Goal: Information Seeking & Learning: Learn about a topic

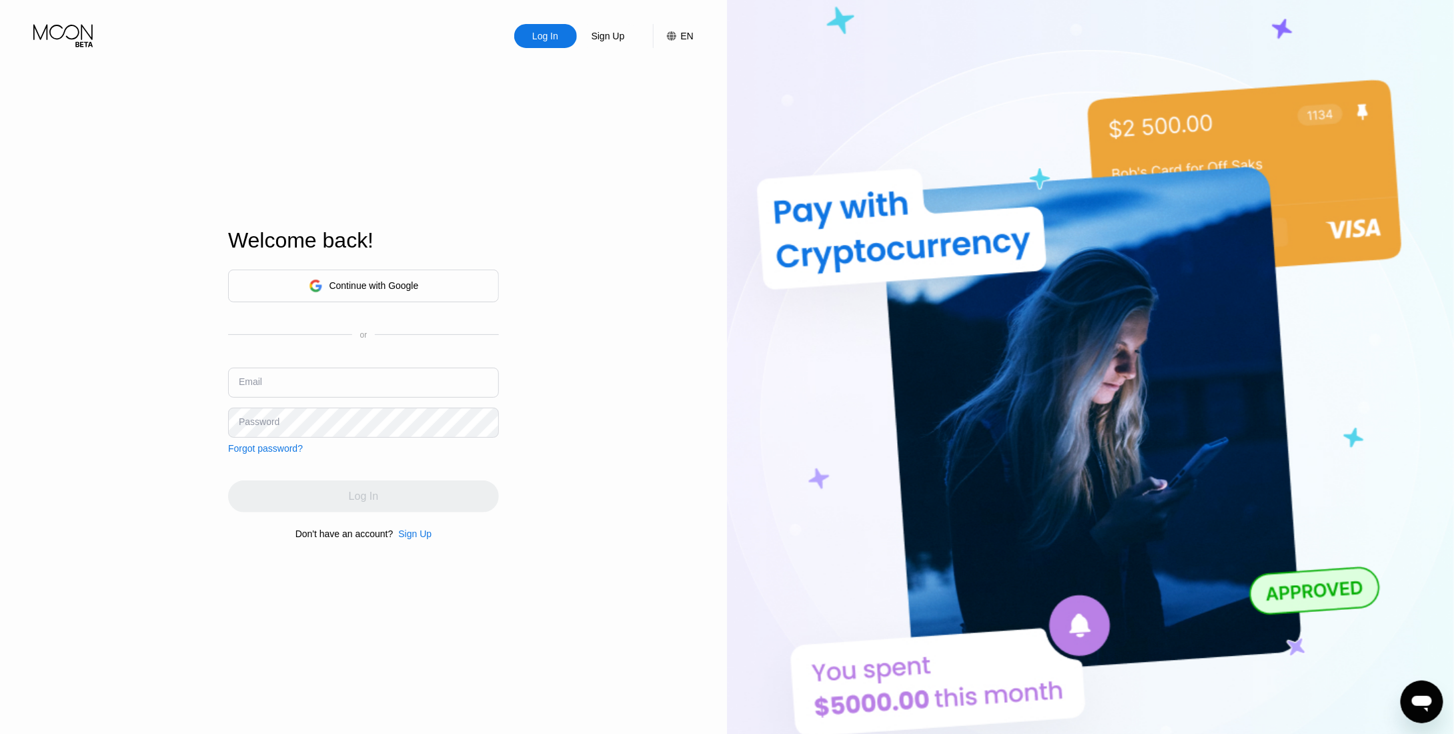
scroll to position [133, 0]
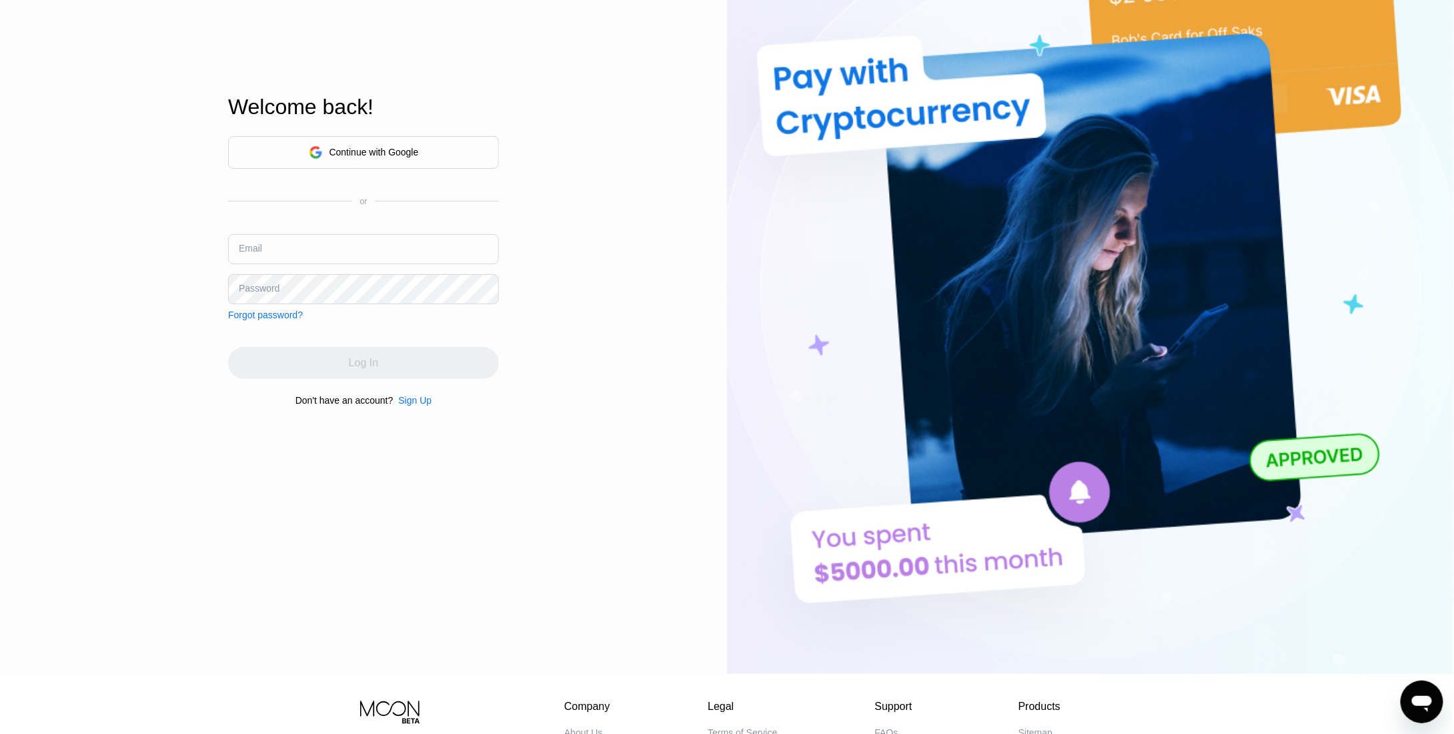
click at [11, 201] on div "Log In Sign Up EN Language Select an item Save Welcome back! Continue with Goog…" at bounding box center [363, 270] width 727 height 807
click at [312, 249] on input "text" at bounding box center [363, 249] width 271 height 30
type input "te"
click at [273, 320] on div "Forgot password?" at bounding box center [265, 314] width 75 height 11
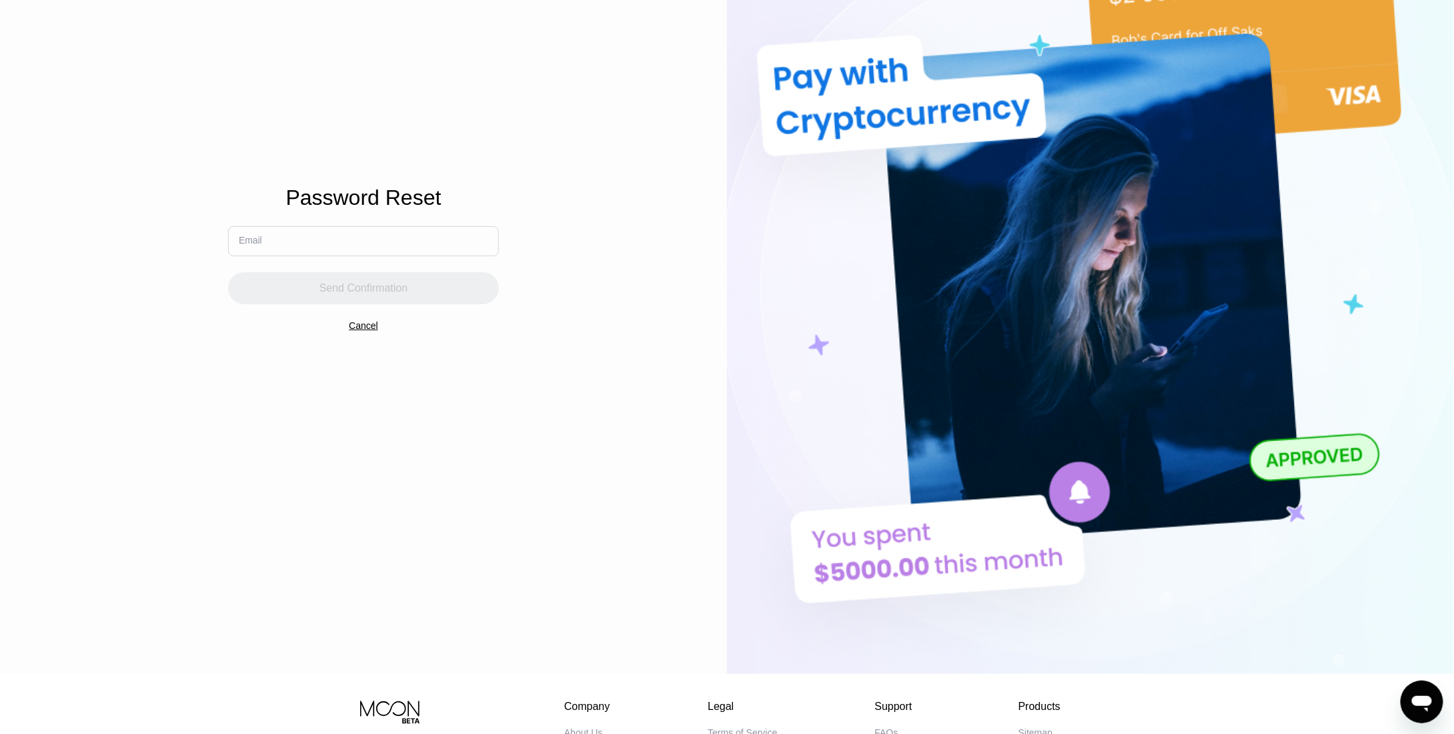
click at [375, 249] on input "text" at bounding box center [363, 241] width 271 height 30
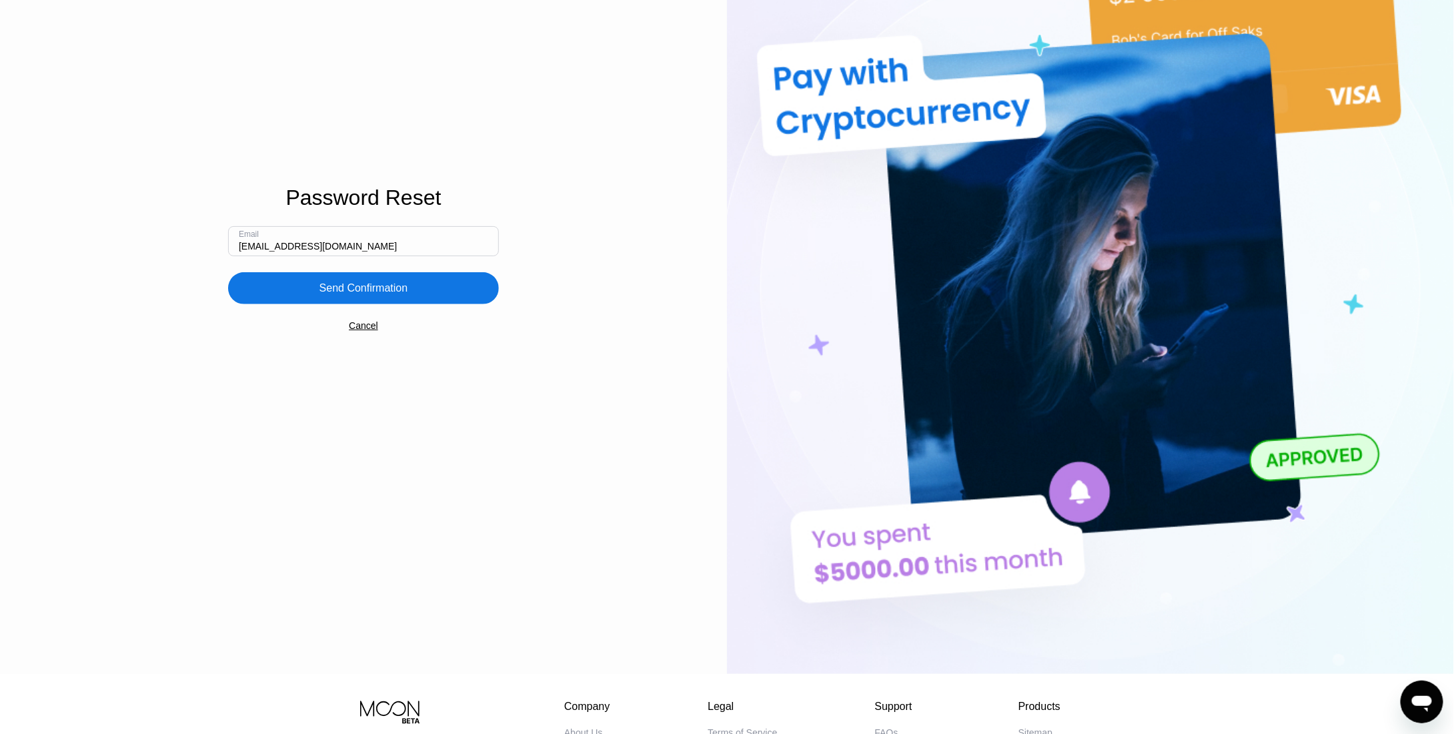
type input "[EMAIL_ADDRESS][DOMAIN_NAME]"
click at [351, 304] on div "Send Confirmation" at bounding box center [363, 288] width 271 height 32
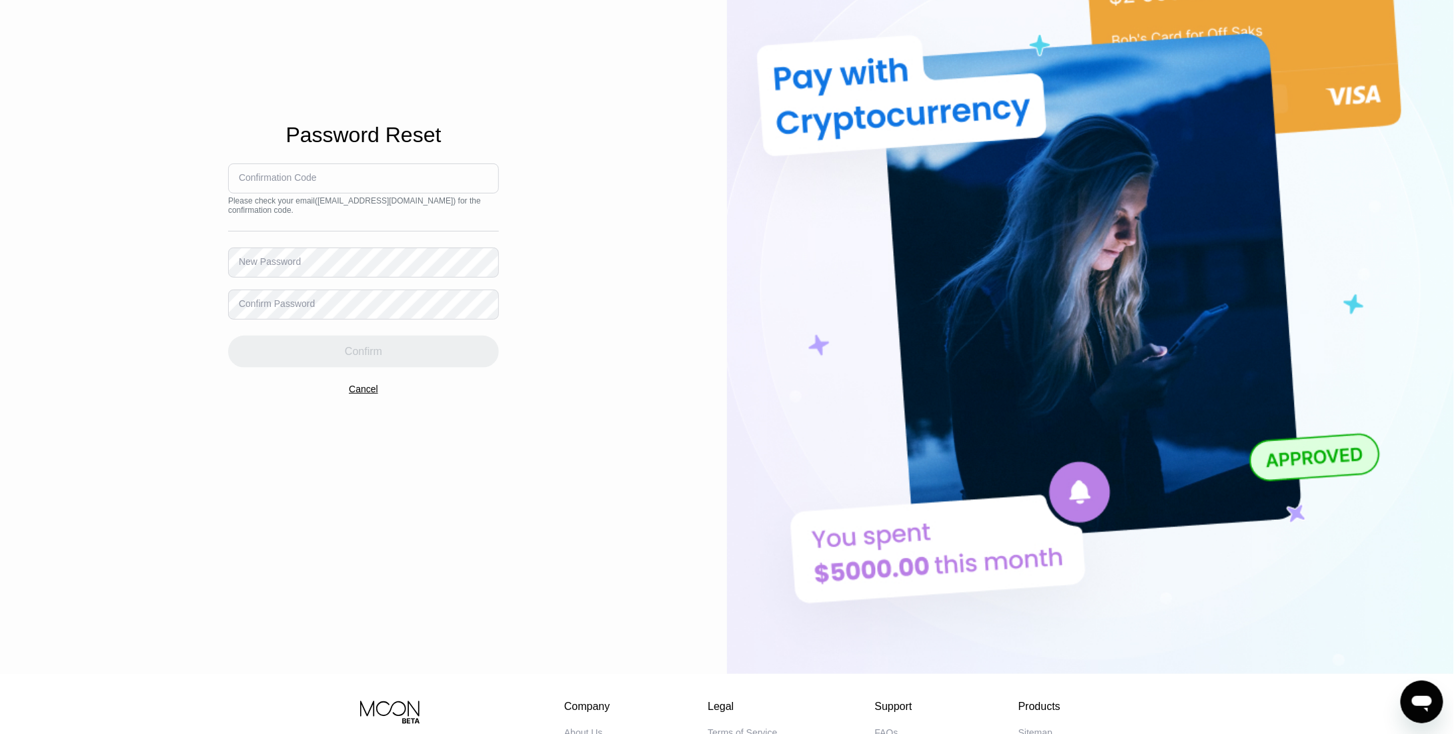
drag, startPoint x: 225, startPoint y: 204, endPoint x: 451, endPoint y: 204, distance: 225.4
click at [451, 204] on div "Log In Sign Up EN Language Select an item Save Password Reset Confirmation Code…" at bounding box center [363, 270] width 727 height 807
click at [451, 204] on div "Please check your email ( temakz@proton.me ) for the confirmation code." at bounding box center [363, 205] width 271 height 19
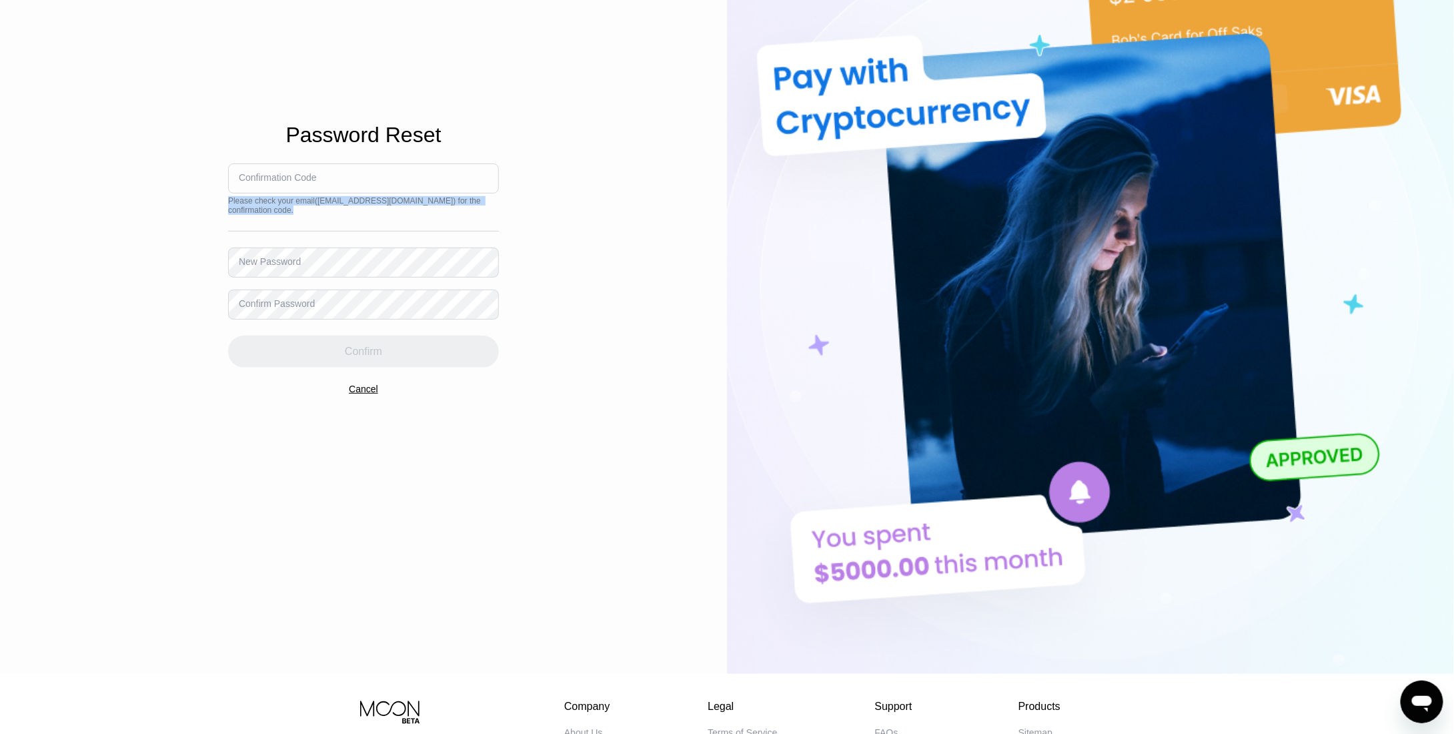
click at [383, 204] on div "Please check your email ( temakz@proton.me ) for the confirmation code." at bounding box center [363, 205] width 271 height 19
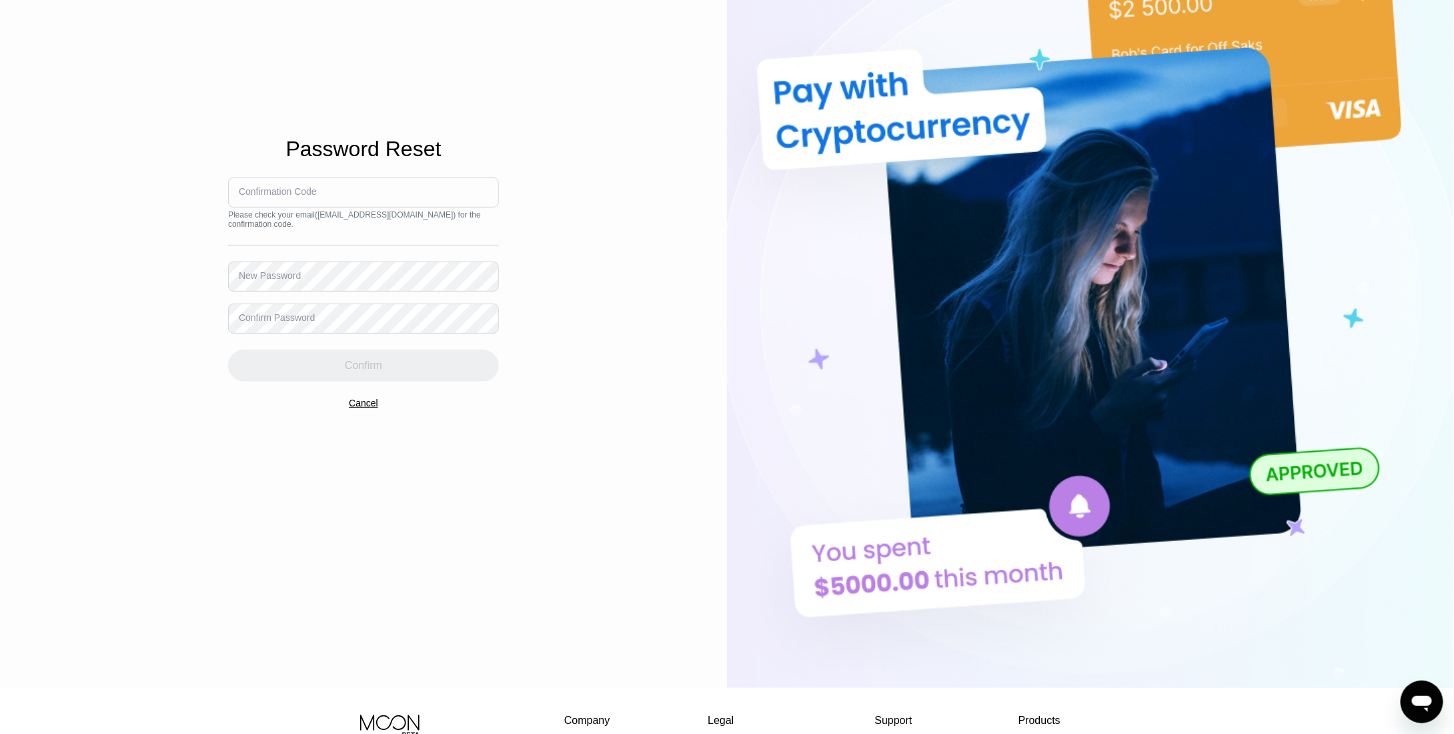
scroll to position [276, 0]
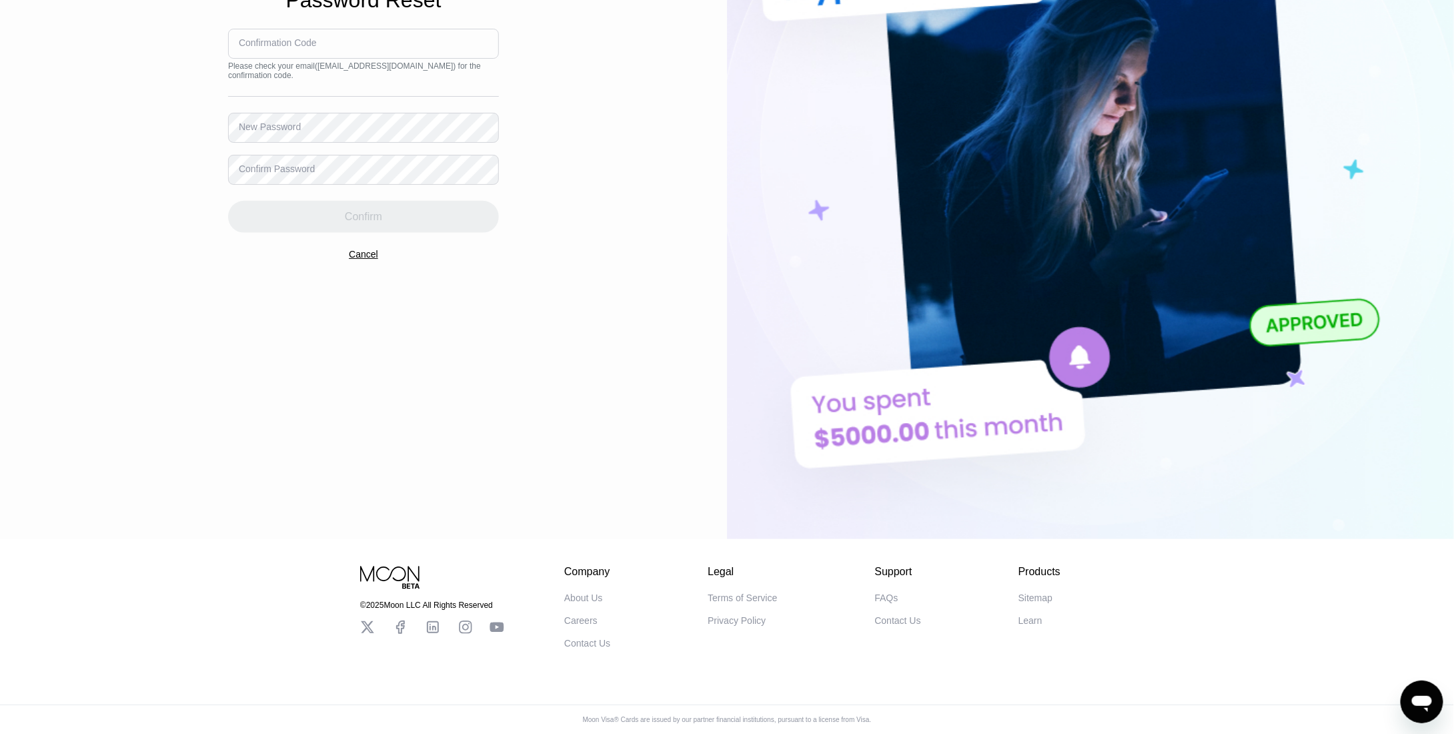
click at [174, 233] on div "Log In Sign Up EN Language Select an item Save Password Reset Confirmation Code…" at bounding box center [363, 135] width 727 height 807
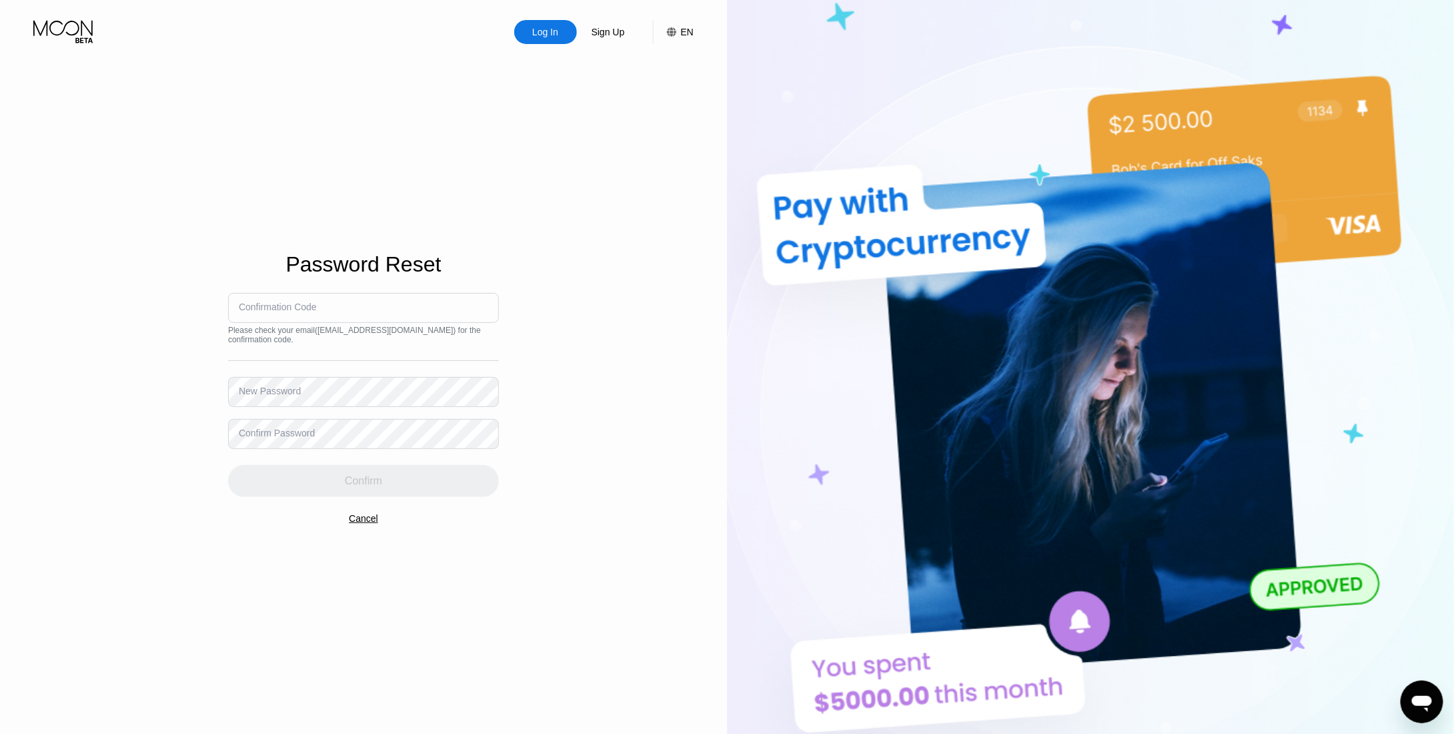
scroll to position [0, 0]
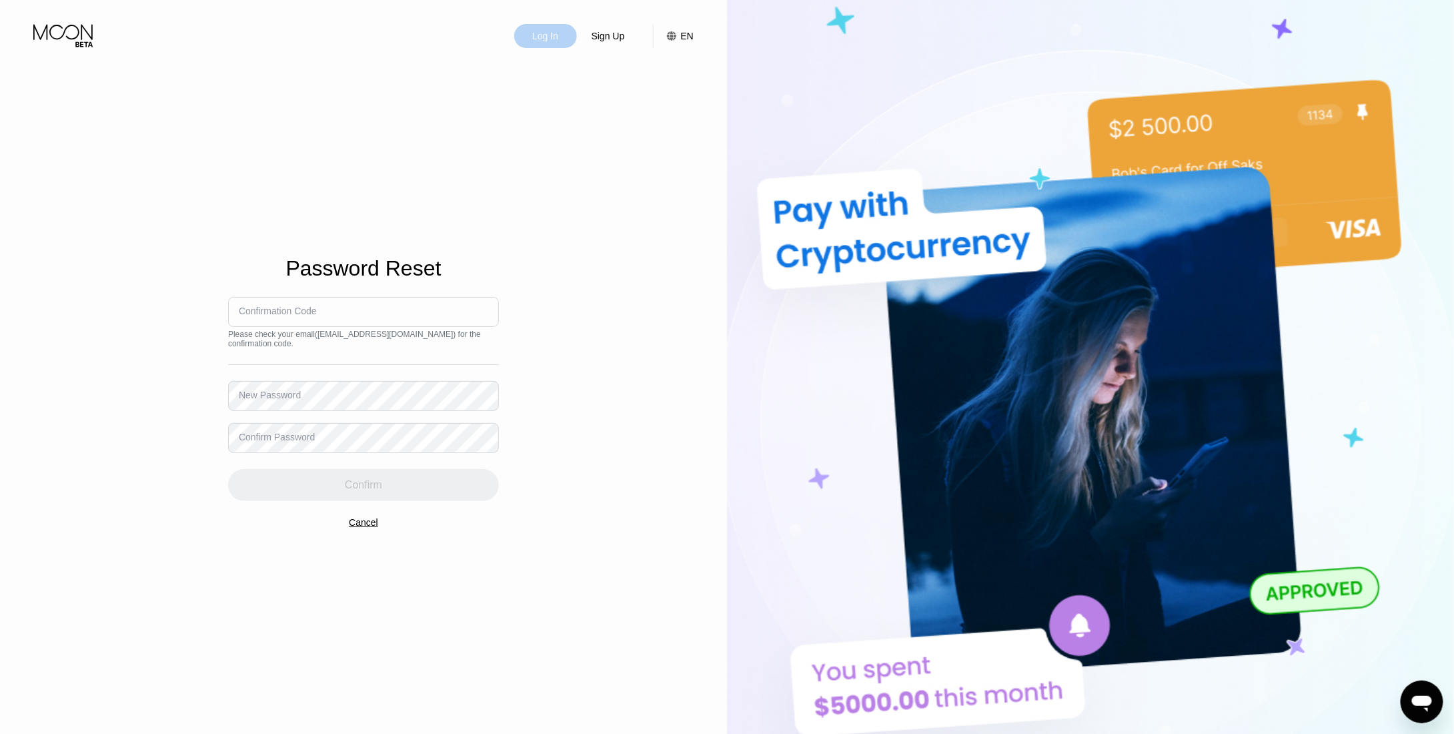
click at [560, 42] on div "Log In" at bounding box center [545, 35] width 29 height 13
click at [83, 31] on icon at bounding box center [64, 35] width 62 height 23
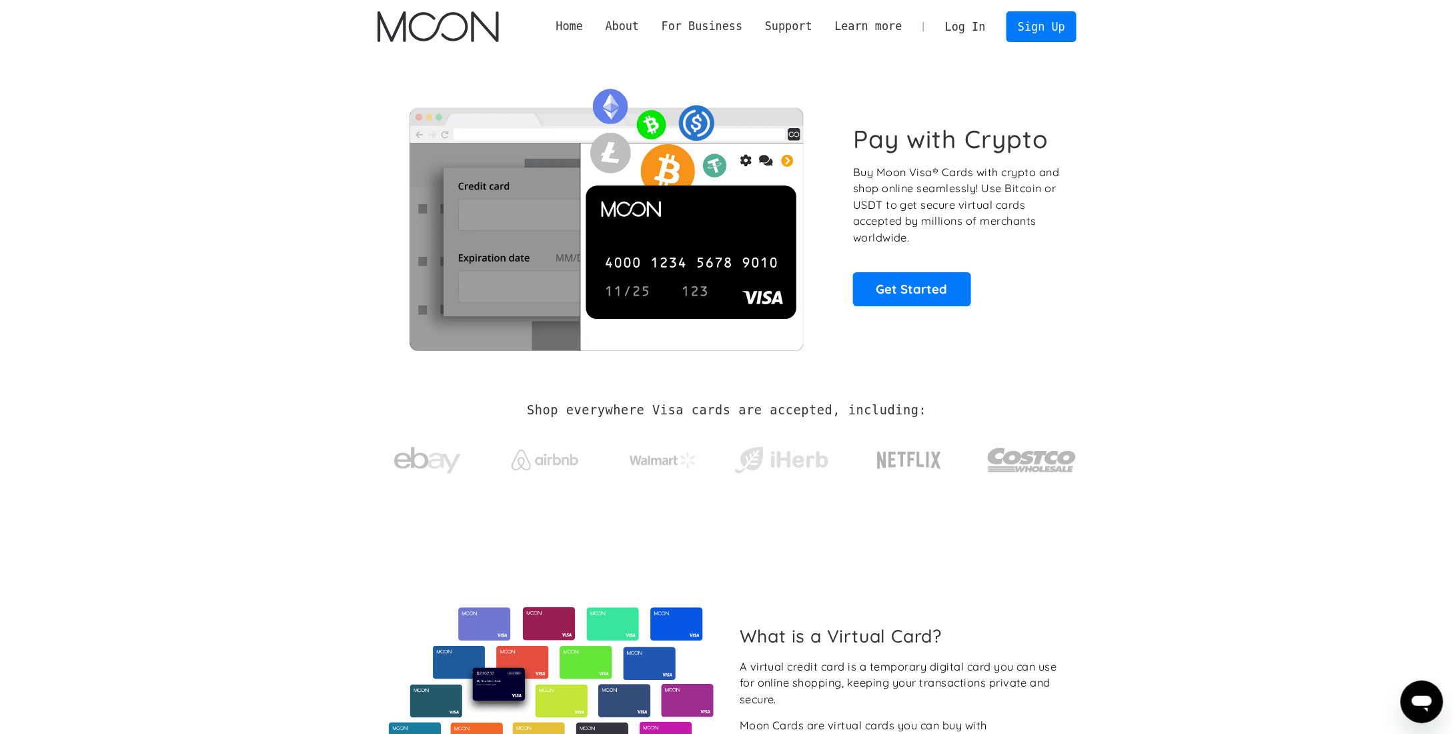
click at [982, 30] on link "Log In" at bounding box center [965, 26] width 63 height 29
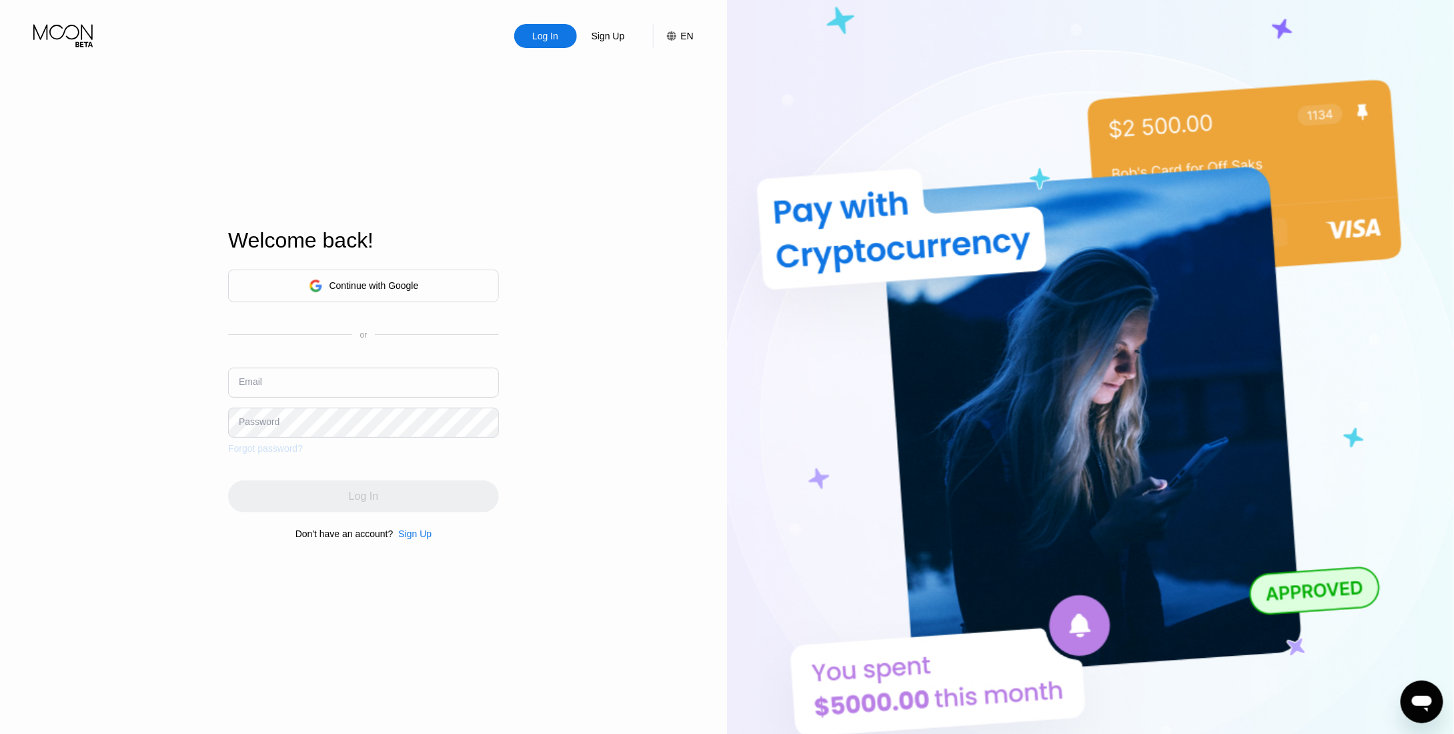
click at [275, 450] on div "Forgot password?" at bounding box center [265, 448] width 75 height 11
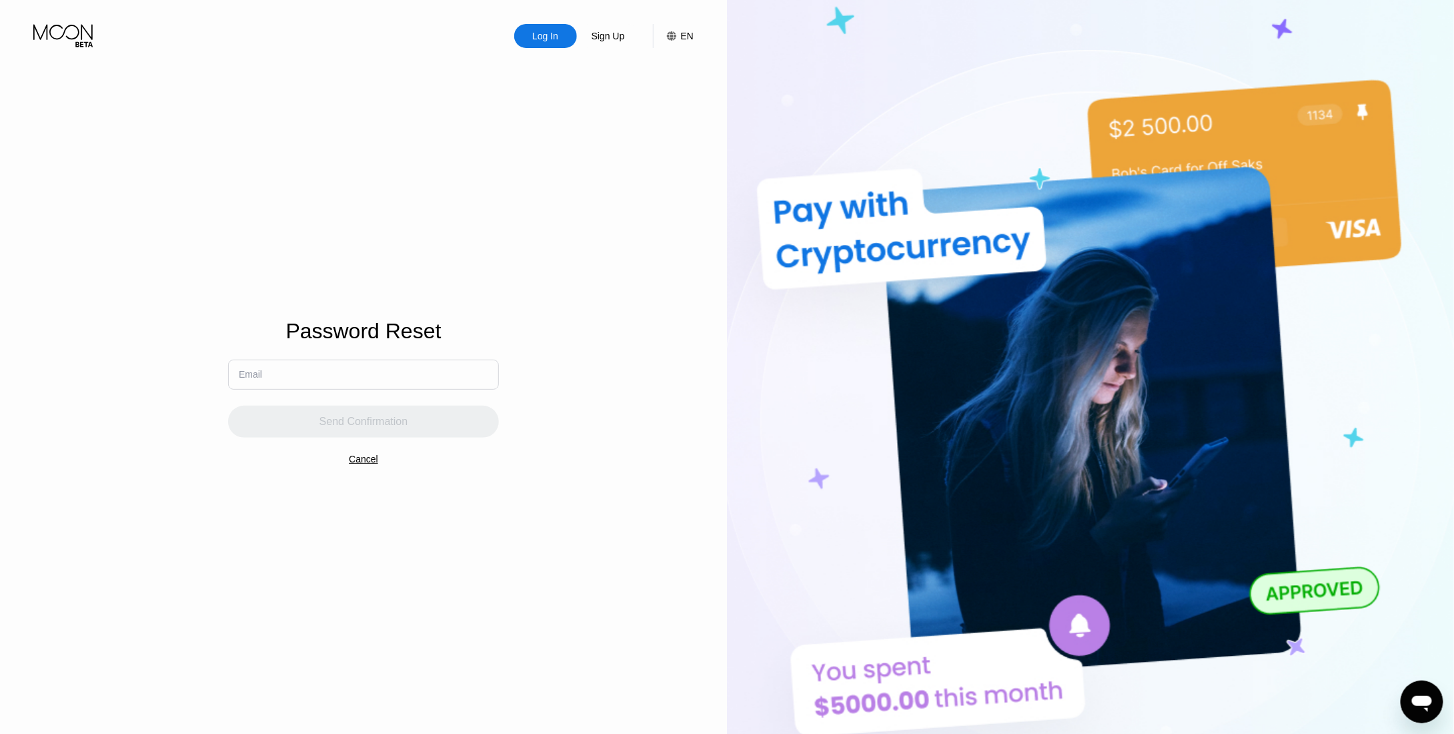
click at [321, 373] on input "text" at bounding box center [363, 374] width 271 height 30
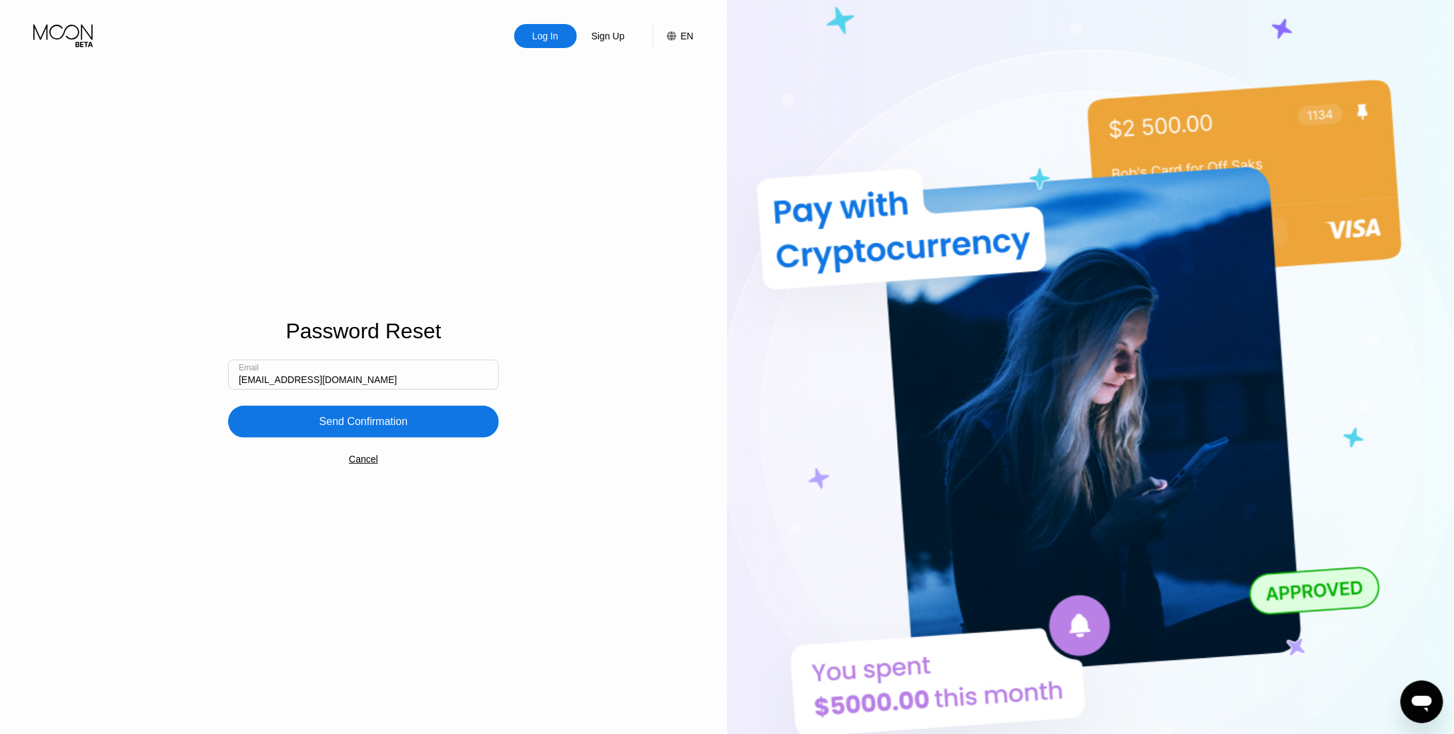
type input "[EMAIL_ADDRESS][DOMAIN_NAME]"
click at [349, 421] on div "Send Confirmation" at bounding box center [363, 421] width 89 height 13
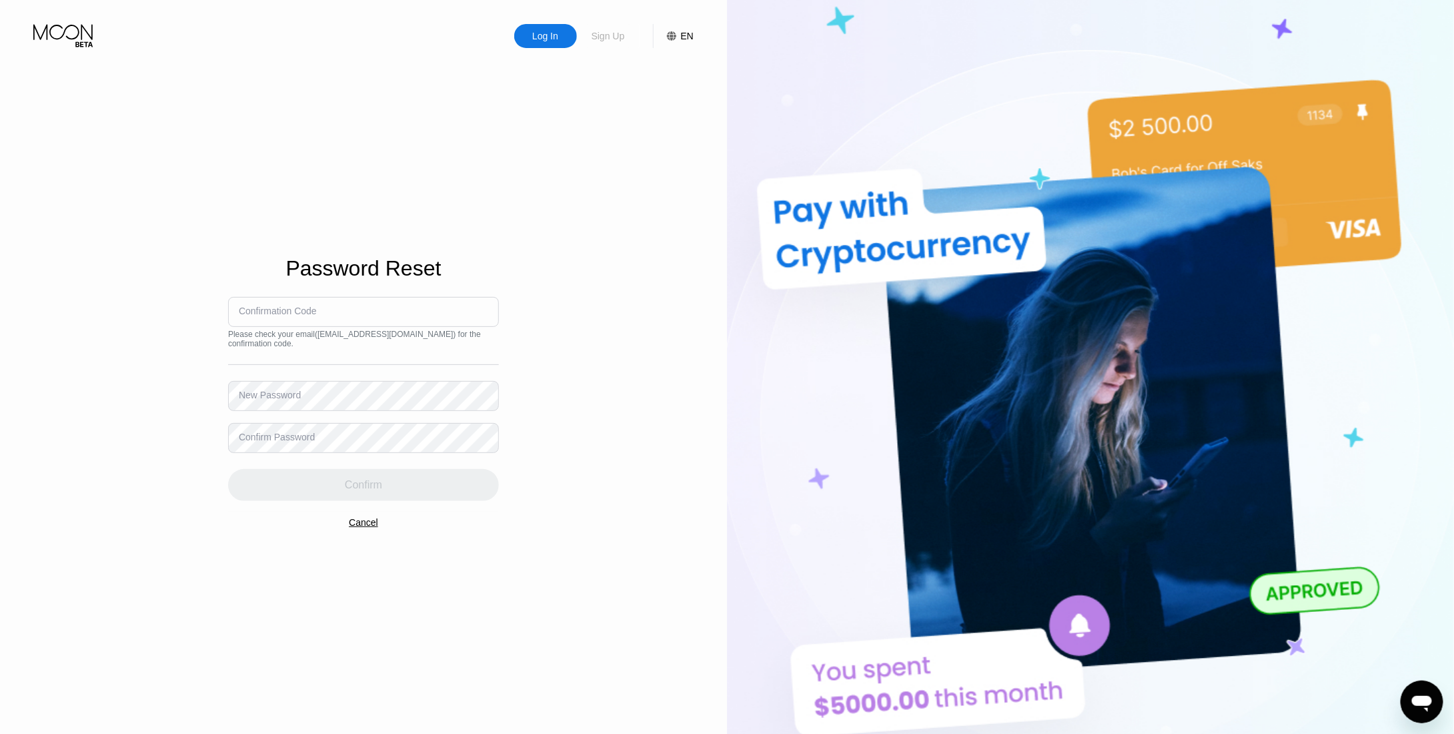
click at [616, 33] on div "Sign Up" at bounding box center [608, 35] width 36 height 13
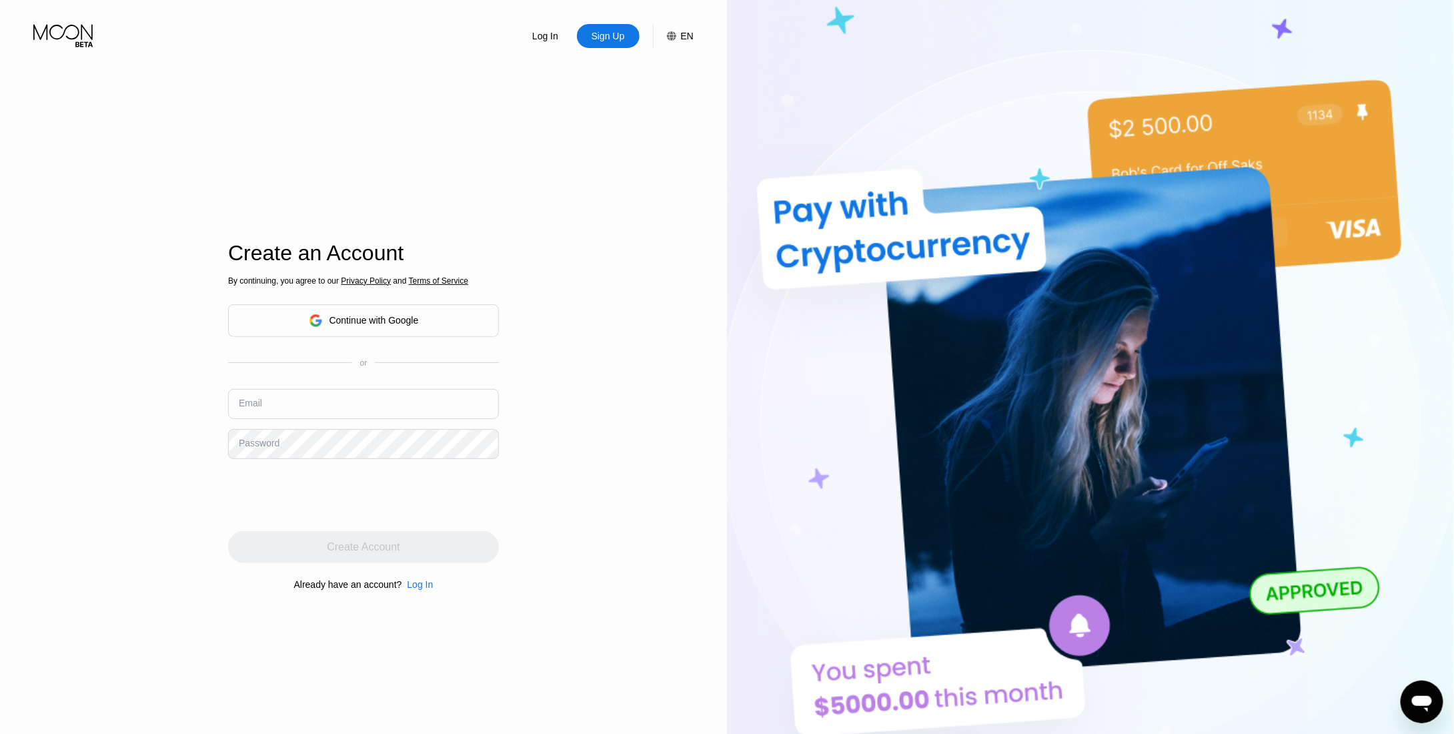
click at [361, 415] on input "text" at bounding box center [363, 404] width 271 height 30
type input "[EMAIL_ADDRESS][DOMAIN_NAME]"
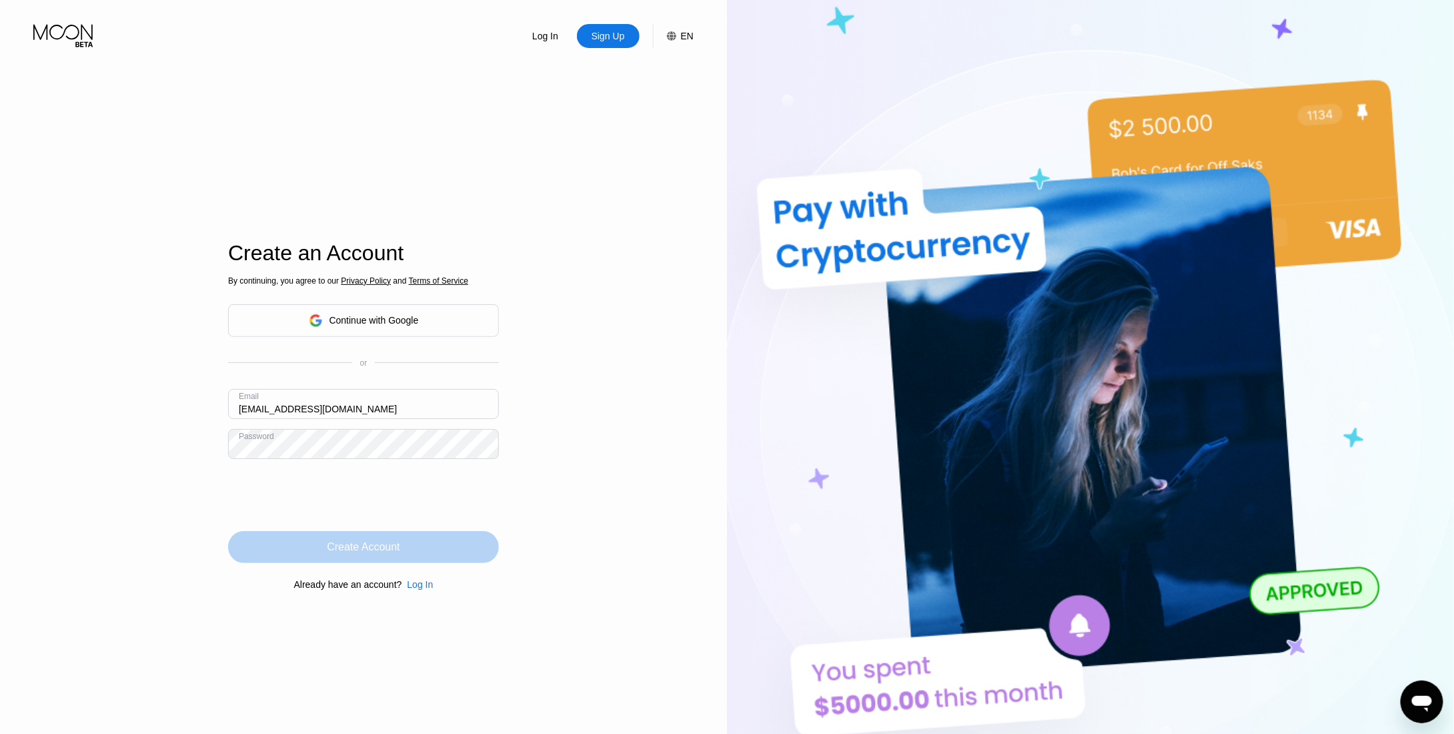
click at [409, 554] on div "Create Account" at bounding box center [363, 547] width 271 height 32
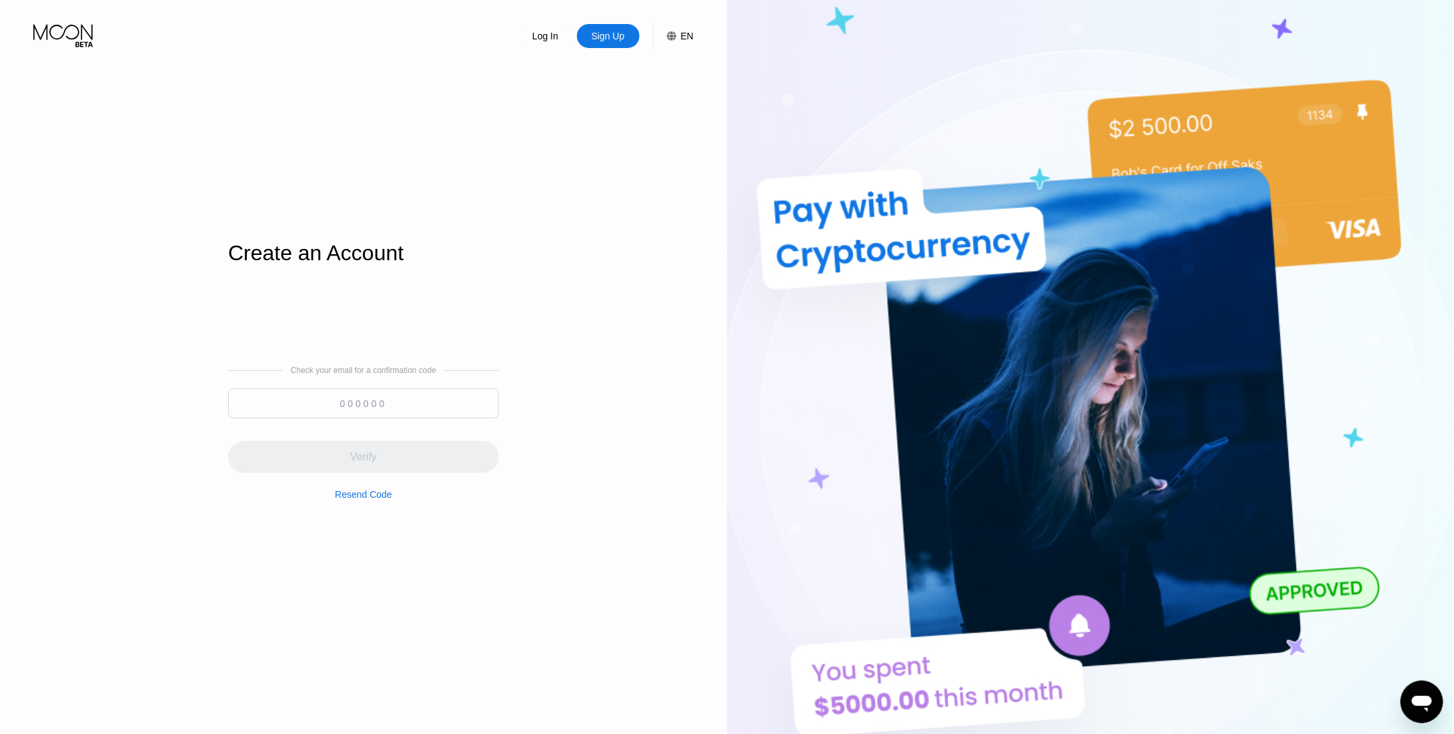
click at [0, 484] on div "Log In Sign Up EN Language Select an item Save Create an Account Check your ema…" at bounding box center [363, 403] width 727 height 807
click at [356, 413] on input at bounding box center [363, 403] width 271 height 30
paste input "434423"
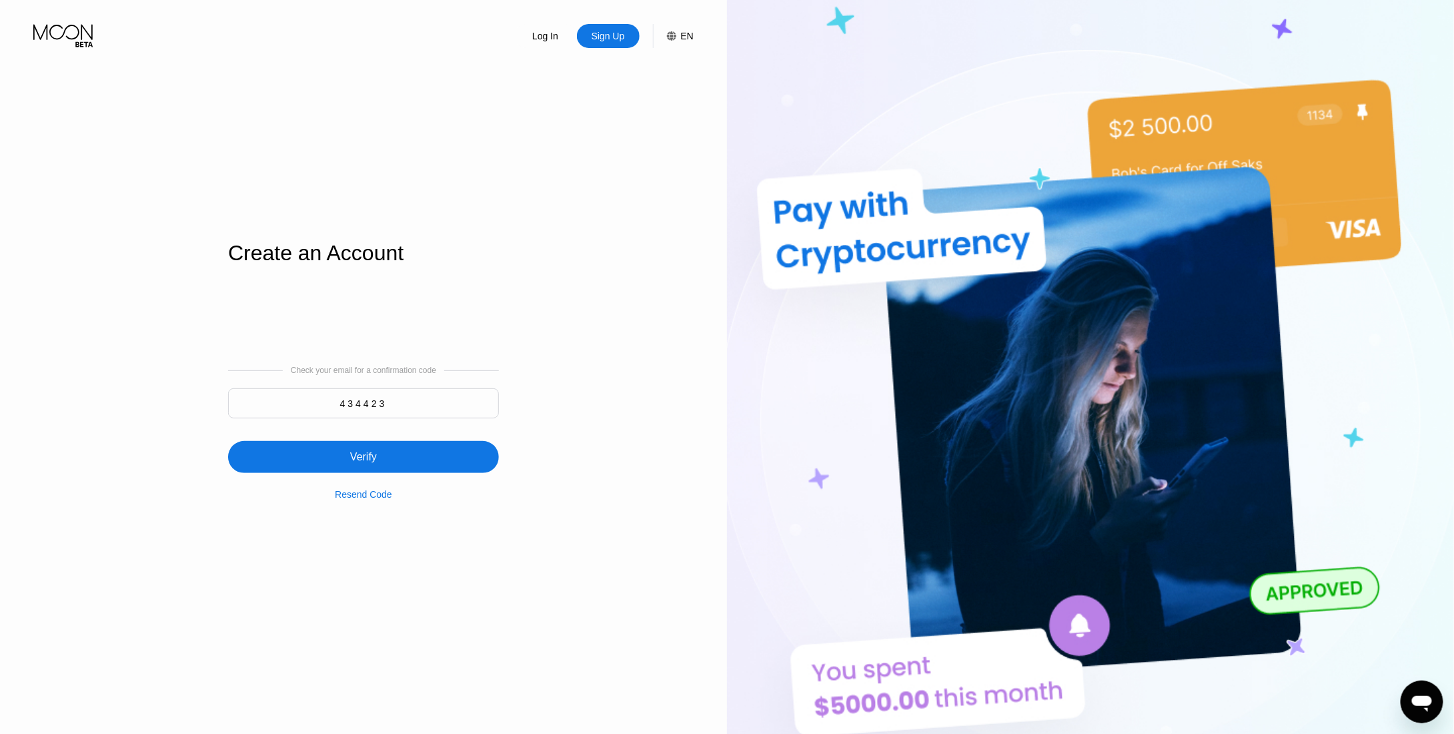
type input "434423"
click at [393, 455] on div "Verify" at bounding box center [363, 457] width 271 height 32
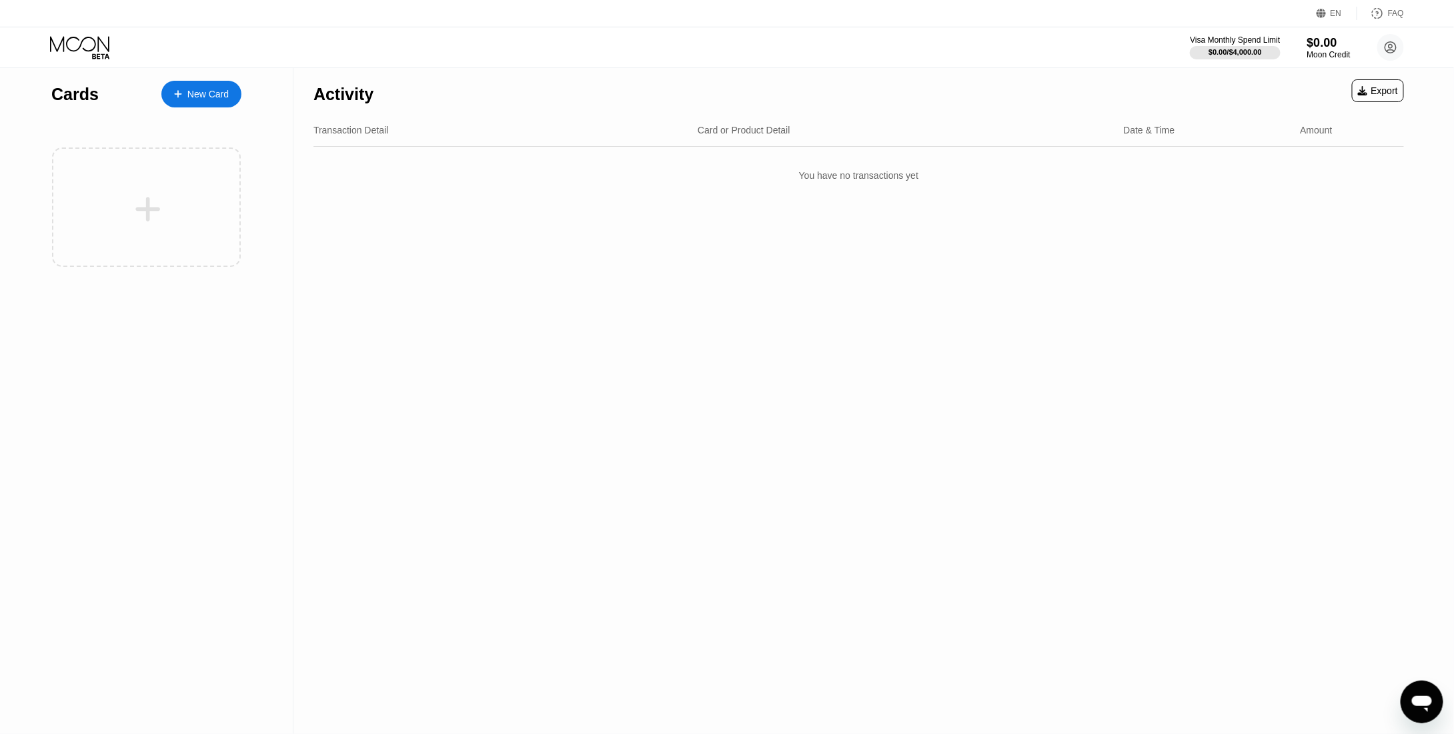
click at [1391, 10] on div "FAQ" at bounding box center [1396, 13] width 16 height 9
click at [1392, 47] on circle at bounding box center [1390, 47] width 27 height 27
click at [1314, 293] on div "Log out" at bounding box center [1305, 298] width 31 height 11
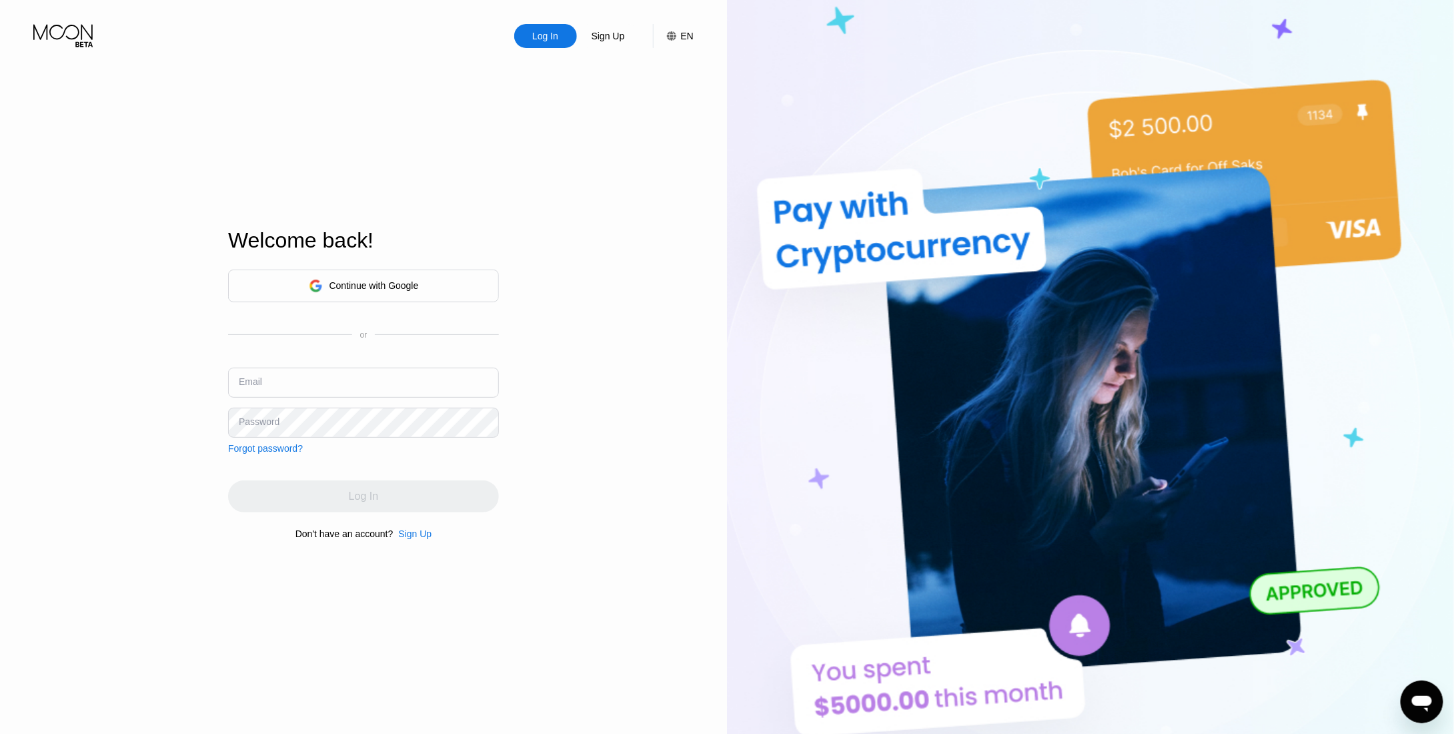
click at [288, 384] on input "text" at bounding box center [363, 382] width 271 height 30
type input "temakz@proton.me"
click at [35, 178] on div "Log In Sign Up EN Language Select an item Save Welcome back! Continue with Goog…" at bounding box center [363, 403] width 727 height 807
click at [379, 489] on div "Log In" at bounding box center [363, 496] width 271 height 32
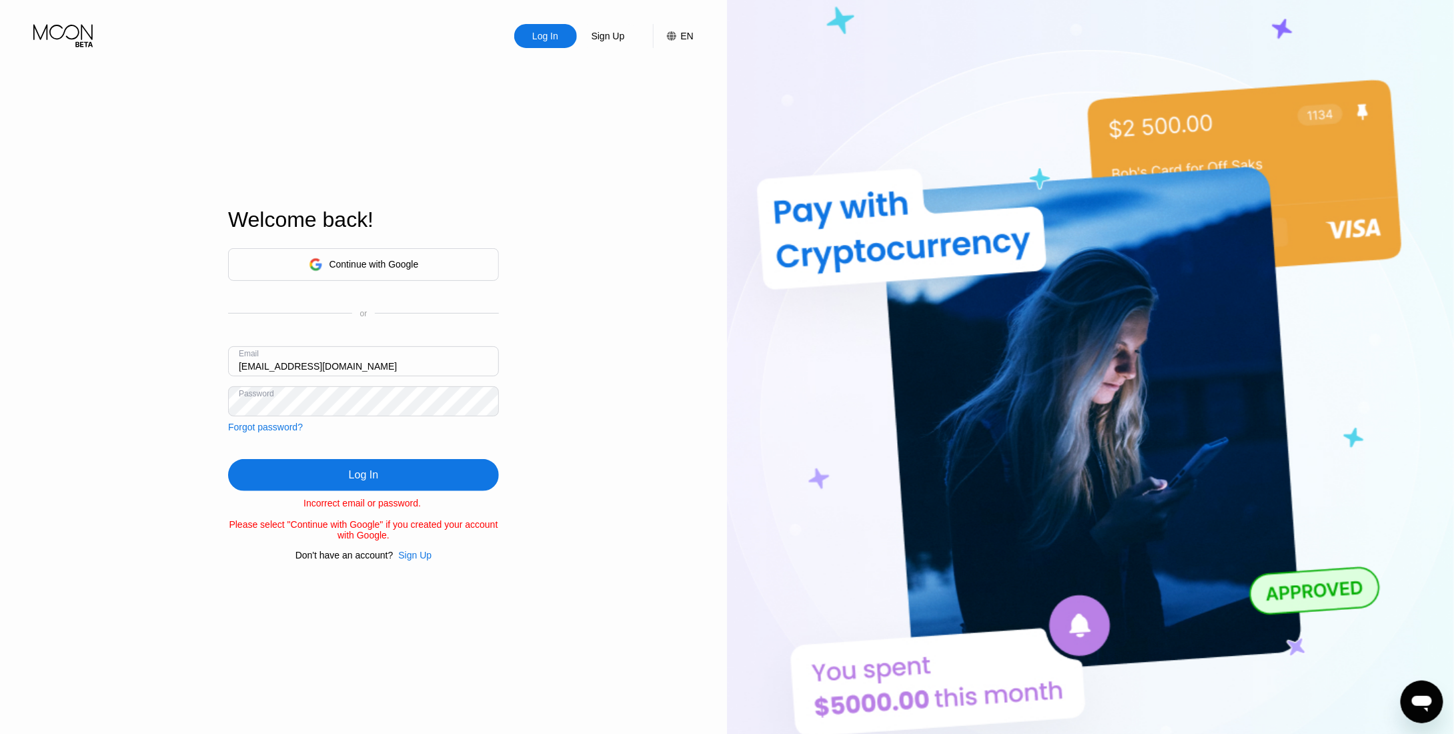
click at [396, 467] on div "Log In" at bounding box center [363, 475] width 271 height 32
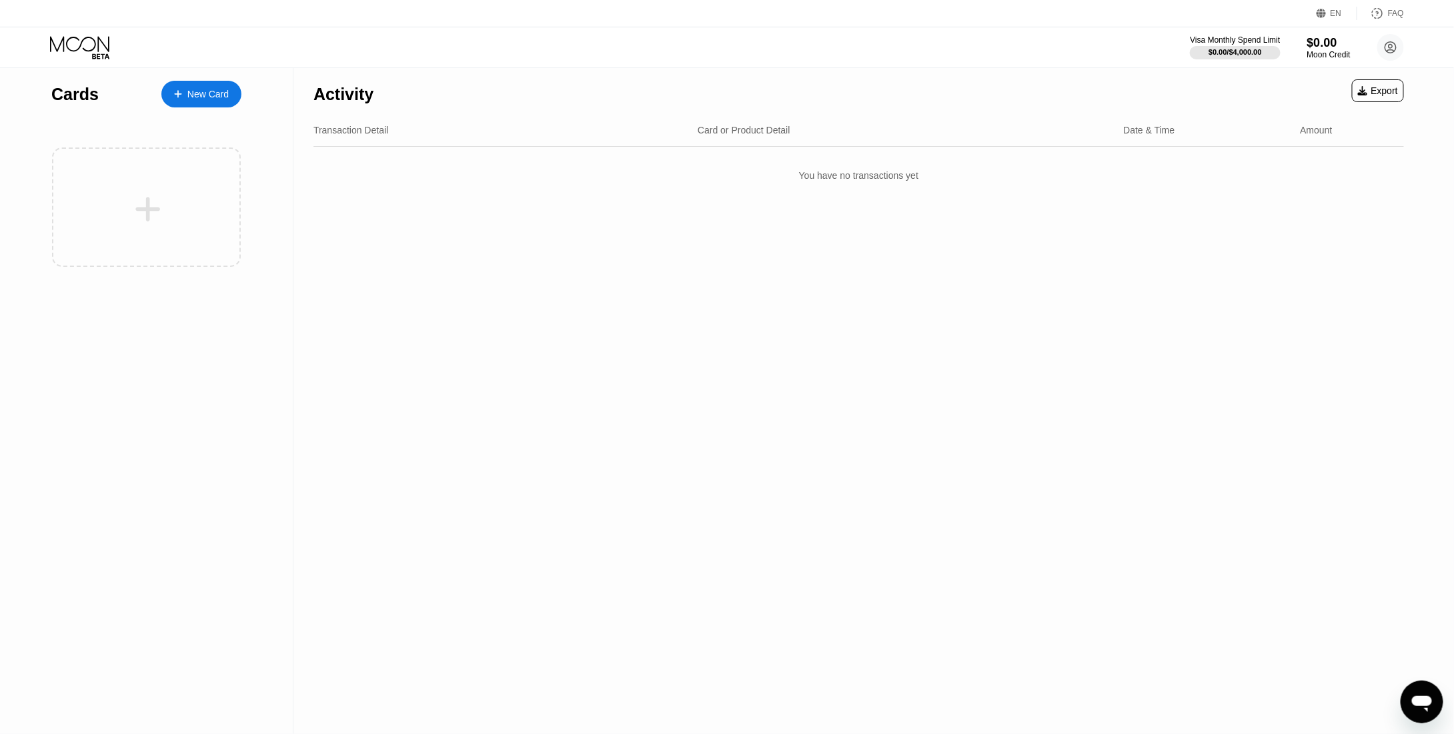
click at [0, 48] on div "Visa Monthly Spend Limit $0.00 / $4,000.00 $0.00 Moon Credit temakz@proton.me …" at bounding box center [727, 47] width 1454 height 40
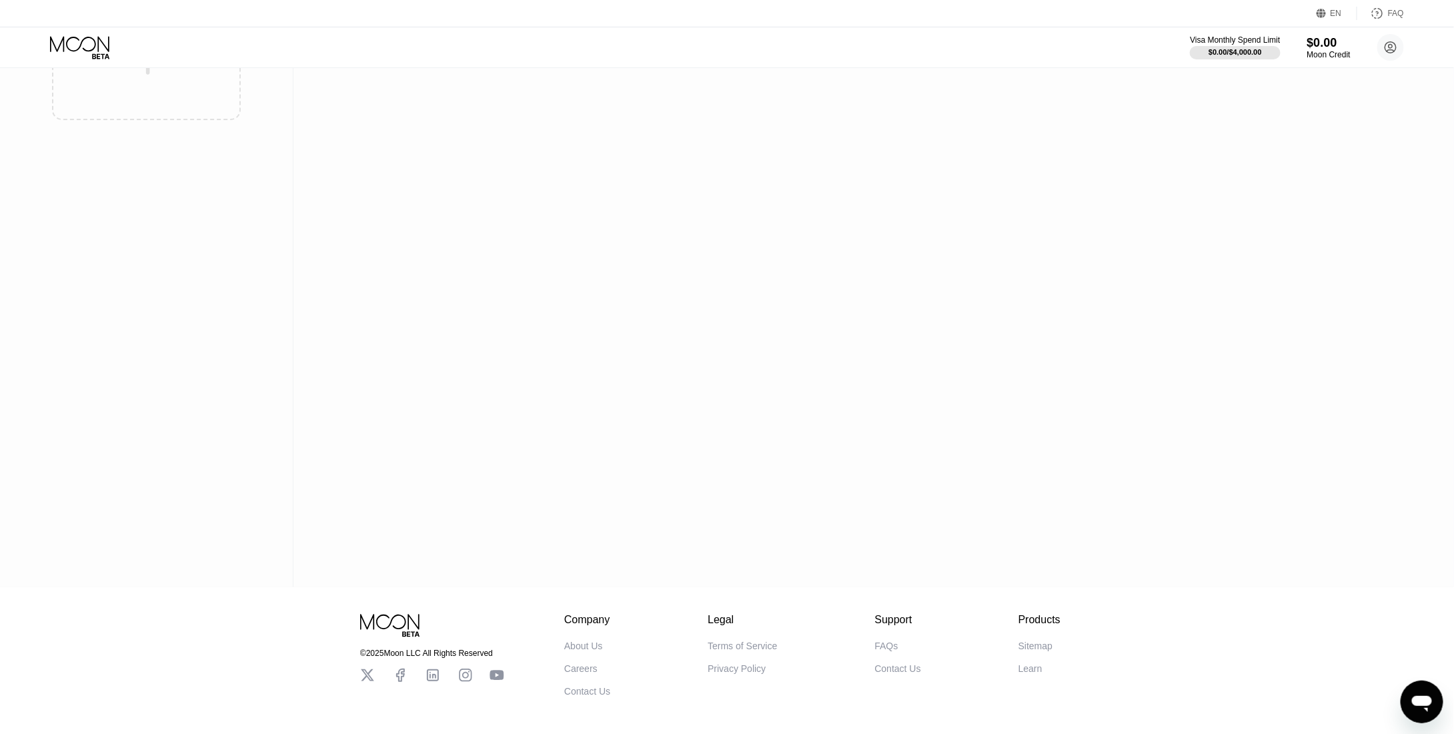
scroll to position [203, 0]
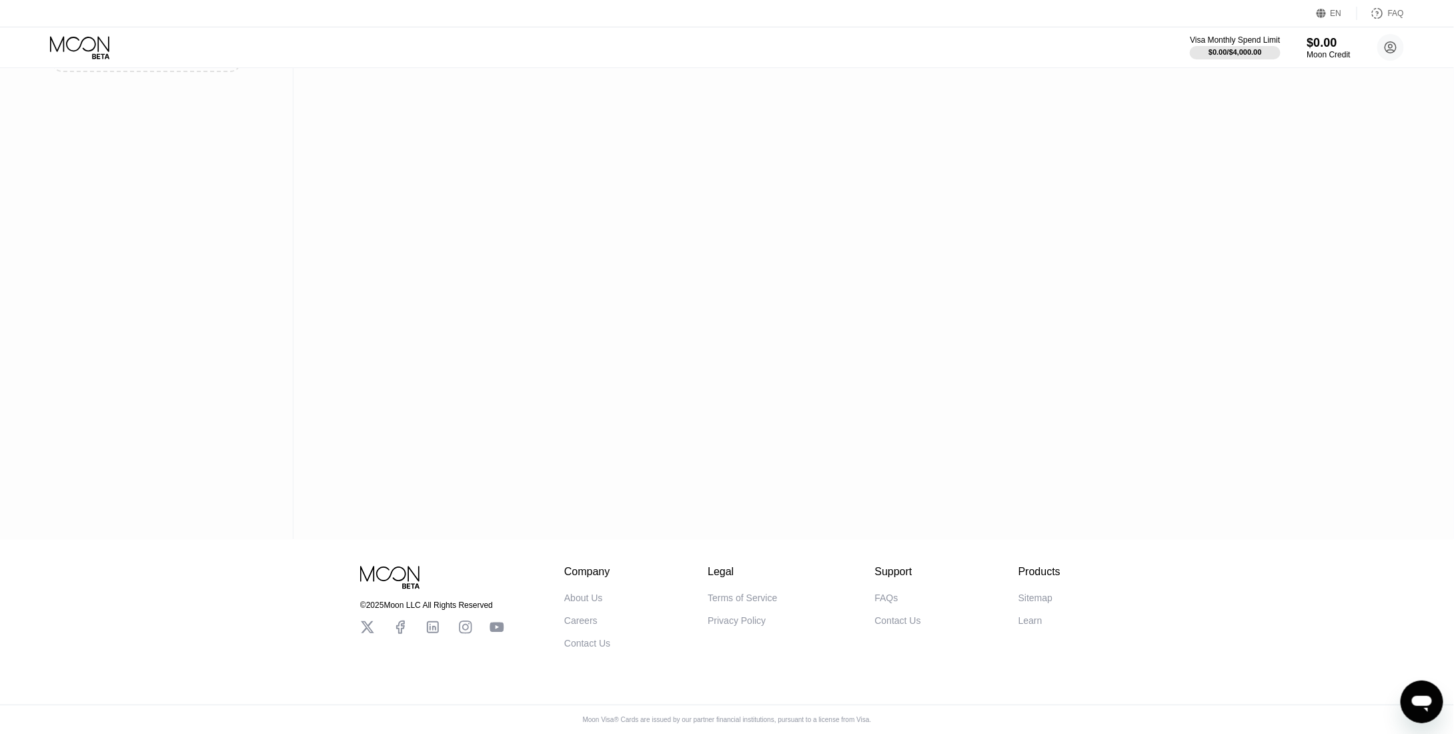
click at [1023, 596] on div "Sitemap" at bounding box center [1035, 597] width 34 height 11
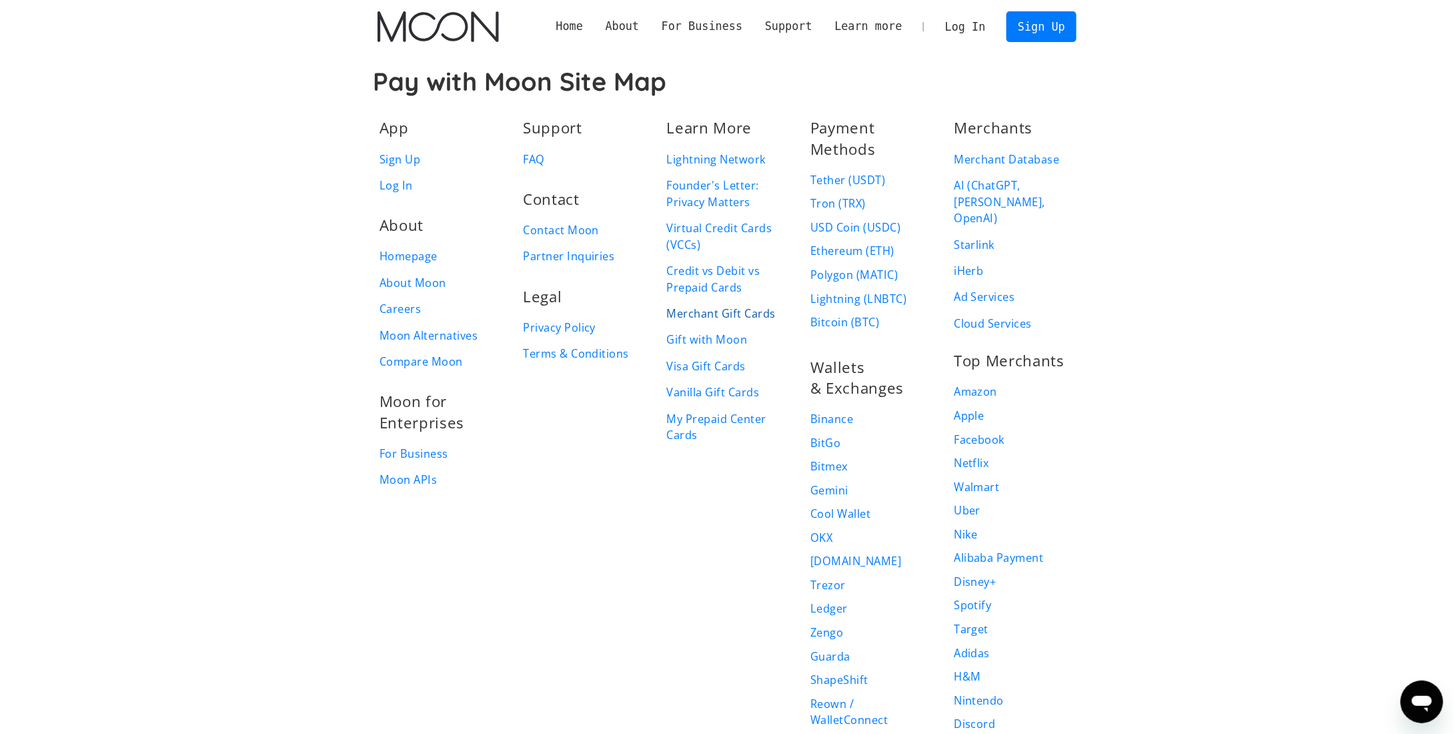
click at [694, 314] on link "Merchant Gift Cards" at bounding box center [721, 313] width 109 height 17
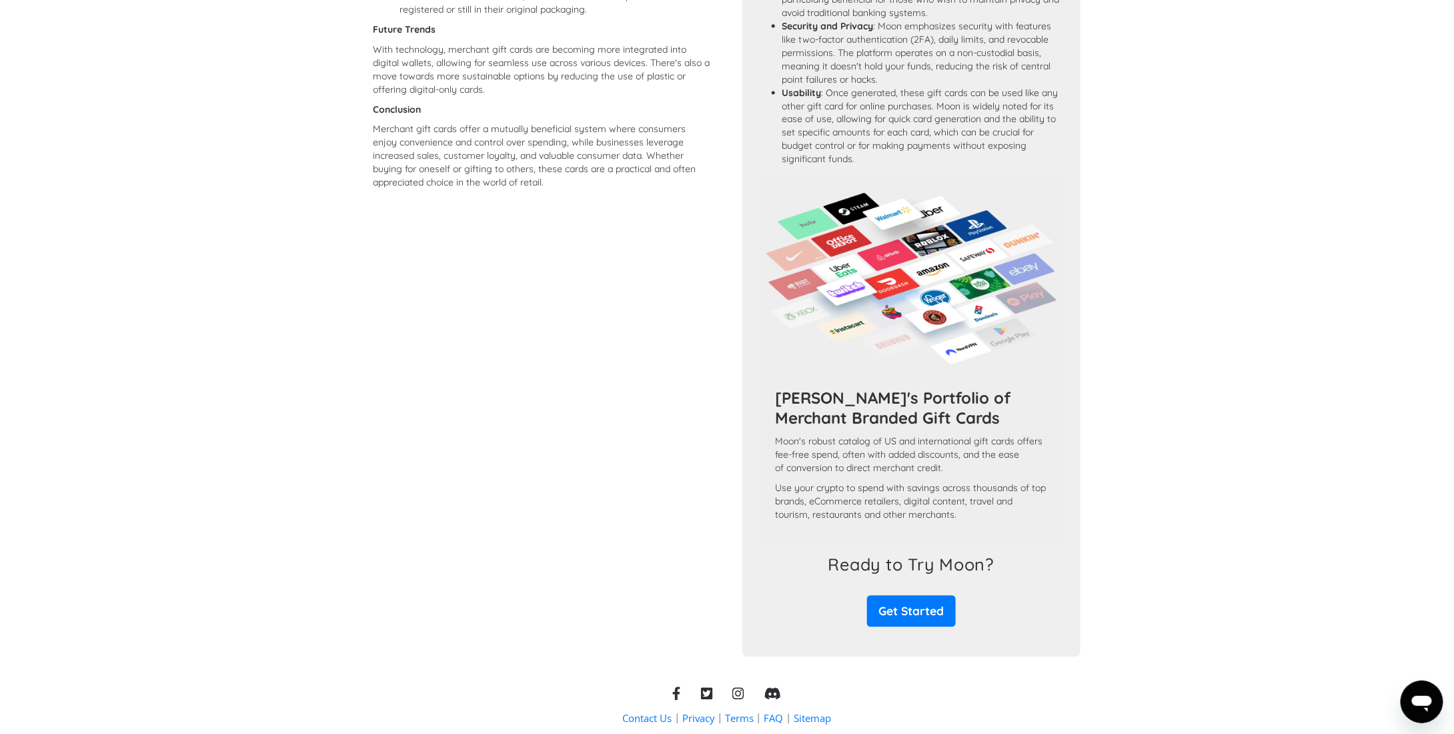
scroll to position [1211, 0]
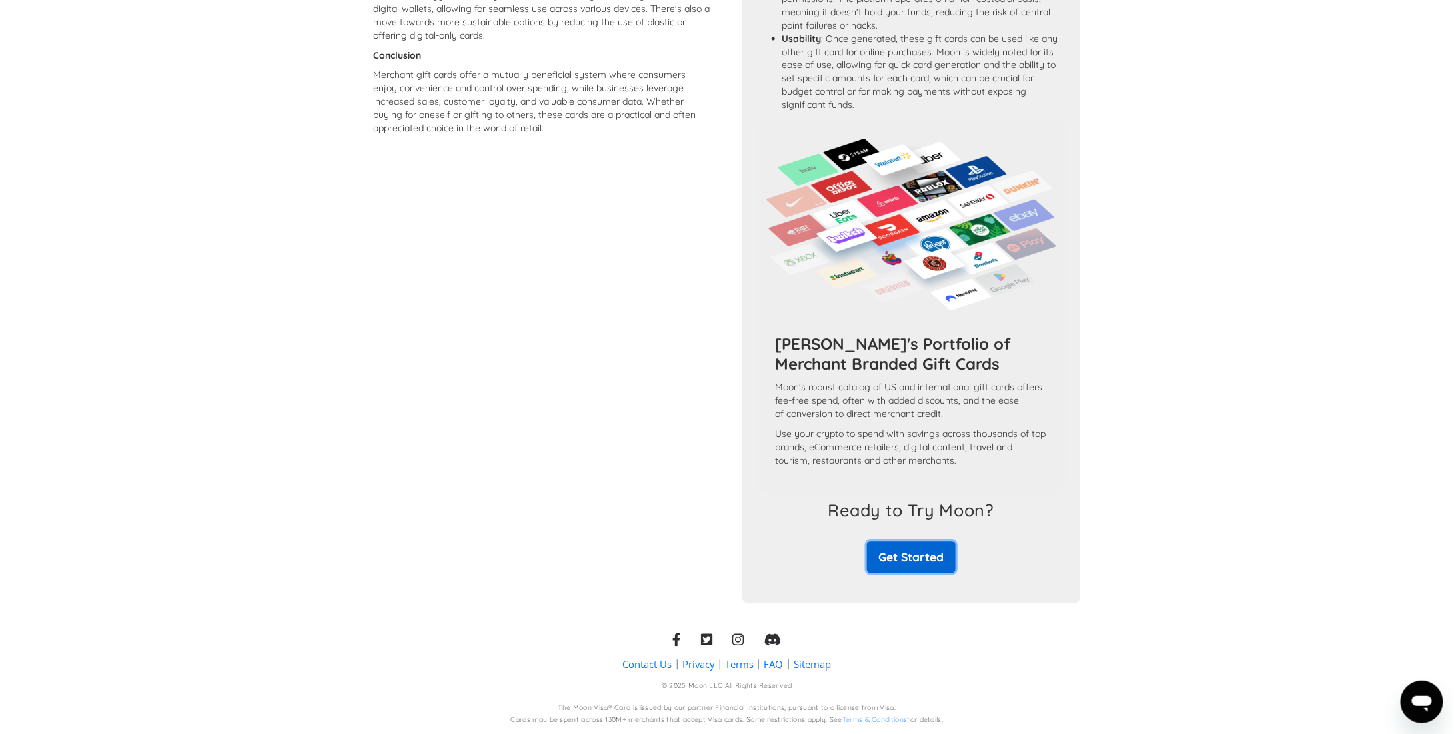
click at [908, 562] on link "Get Started" at bounding box center [911, 557] width 89 height 31
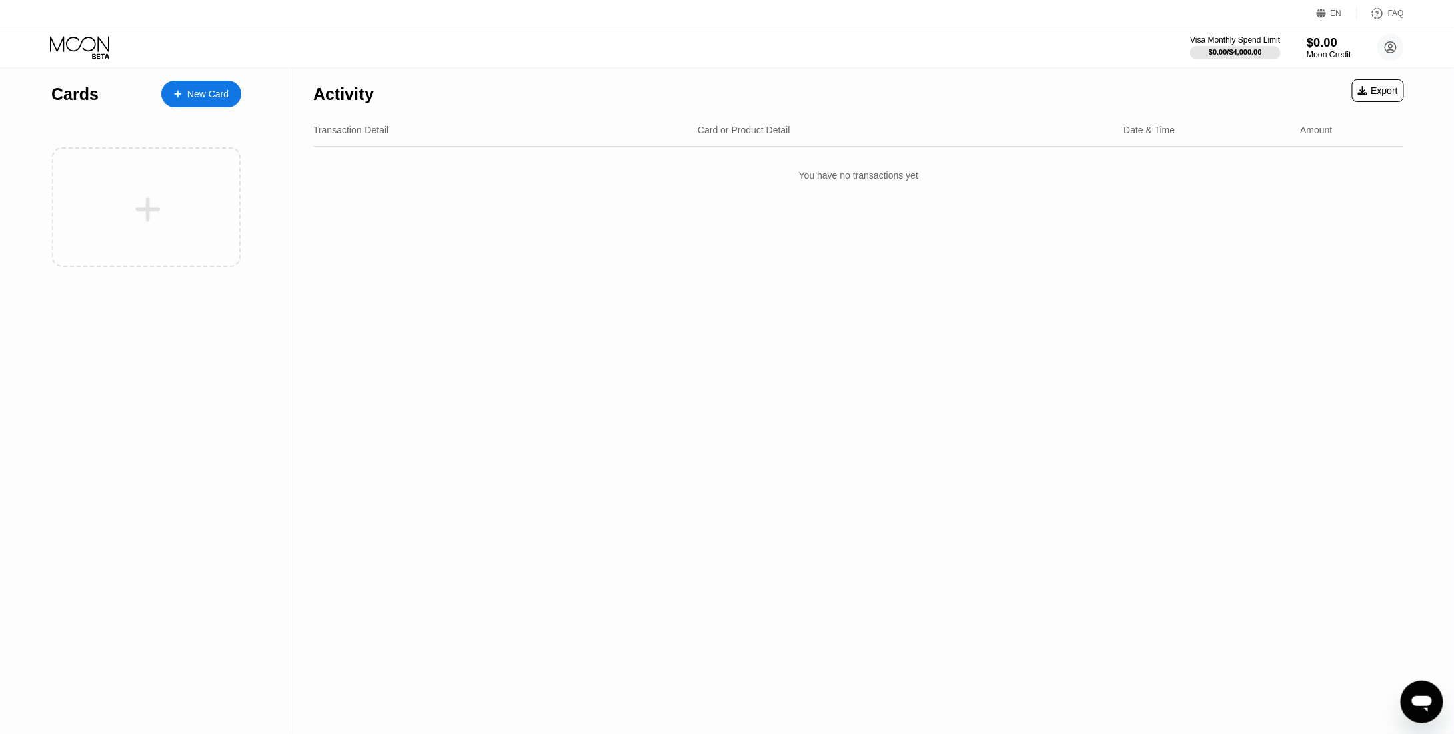
click at [1316, 53] on div "Moon Credit" at bounding box center [1328, 54] width 45 height 9
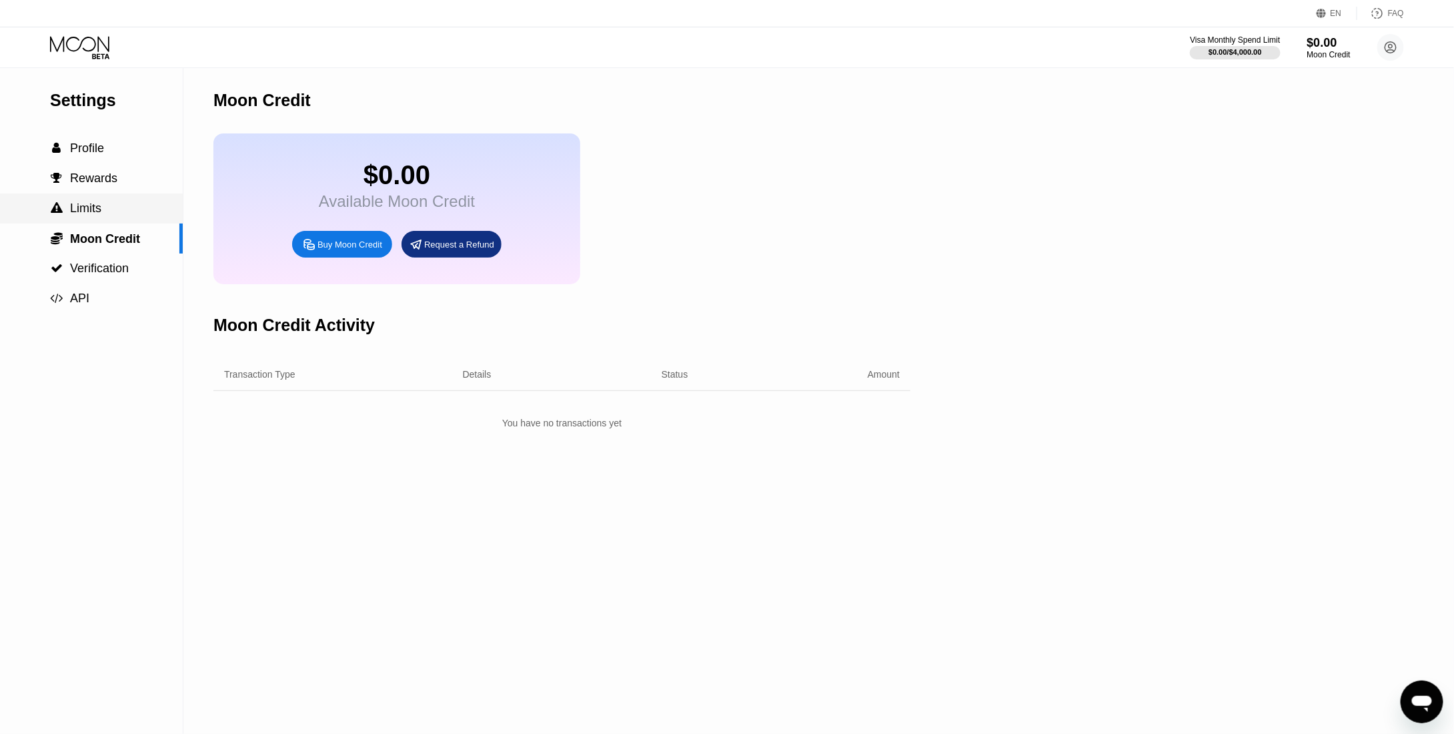
click at [105, 215] on div " Limits" at bounding box center [91, 208] width 183 height 14
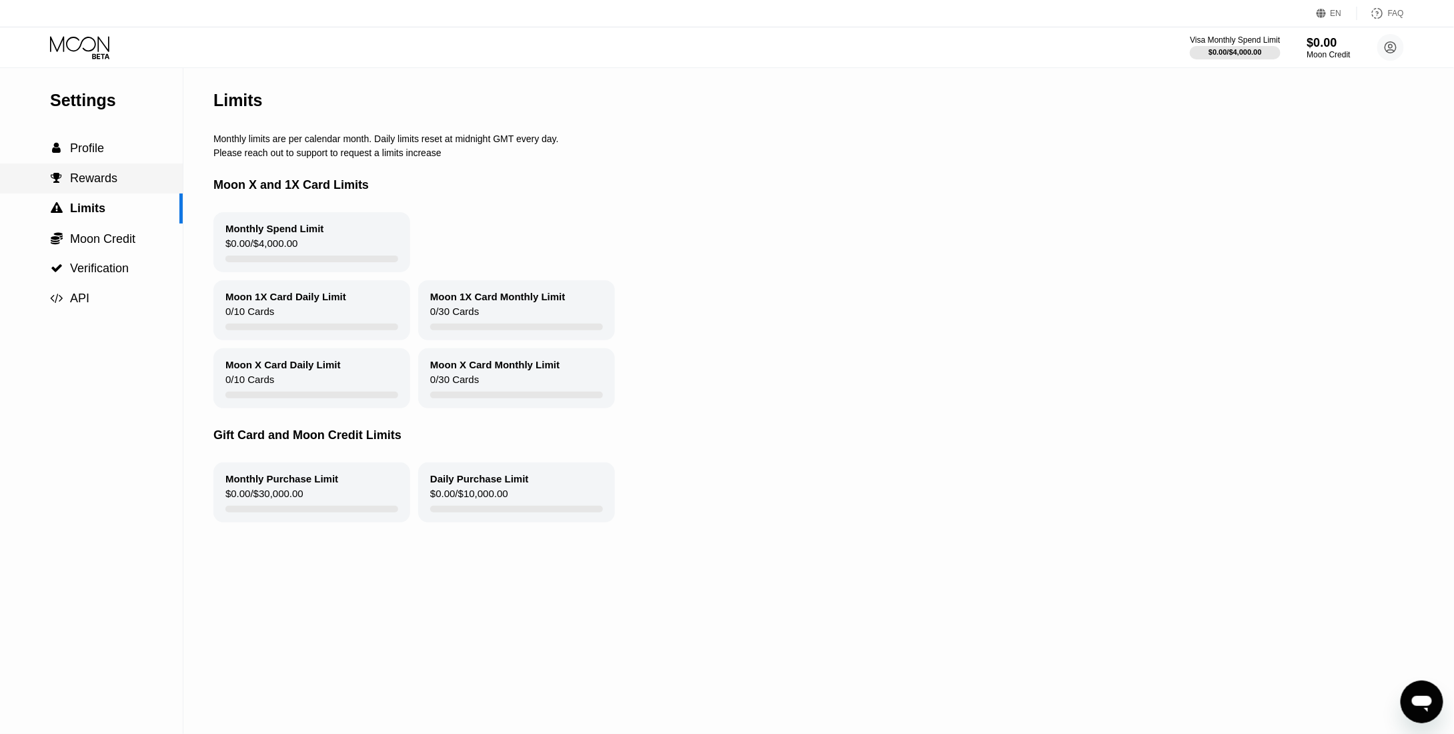
click at [107, 175] on span "Rewards" at bounding box center [93, 177] width 47 height 13
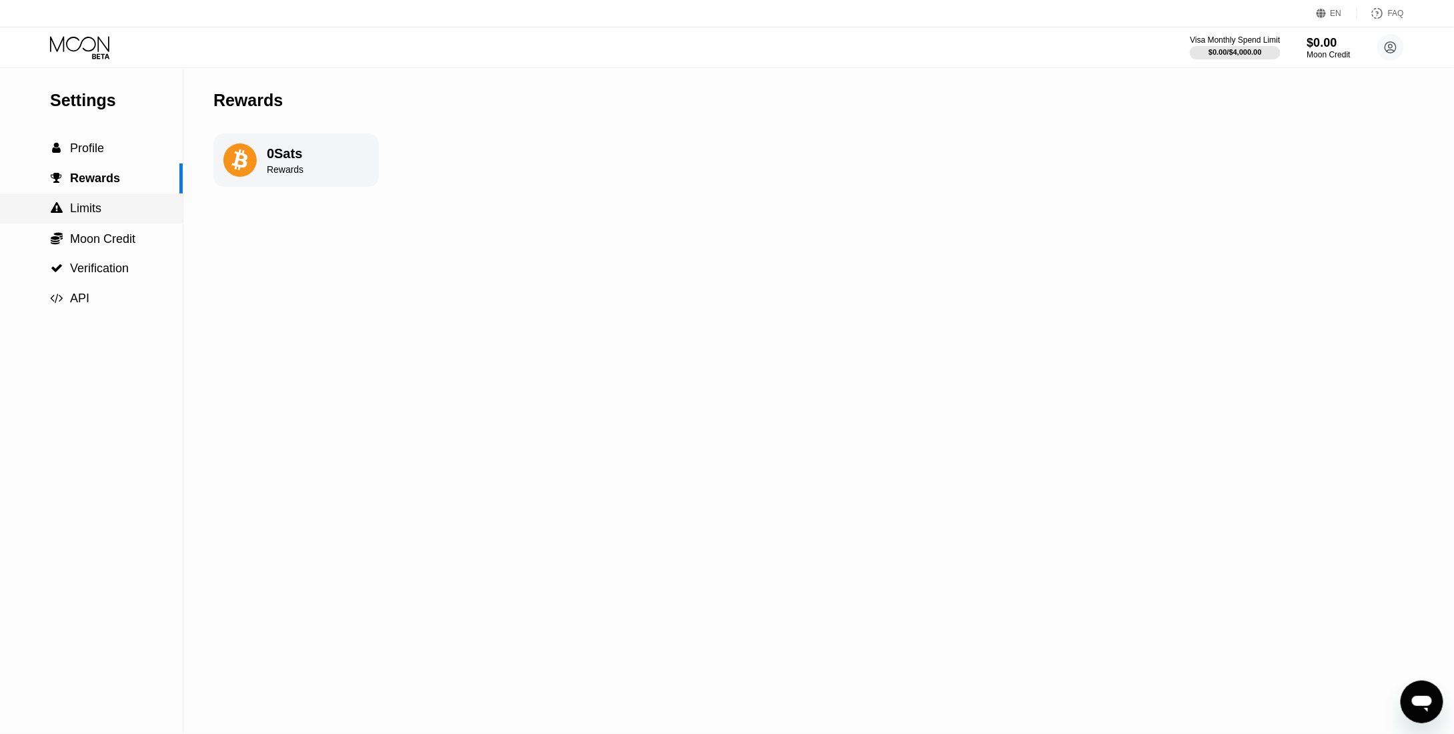
click at [117, 210] on div " Limits" at bounding box center [91, 208] width 183 height 14
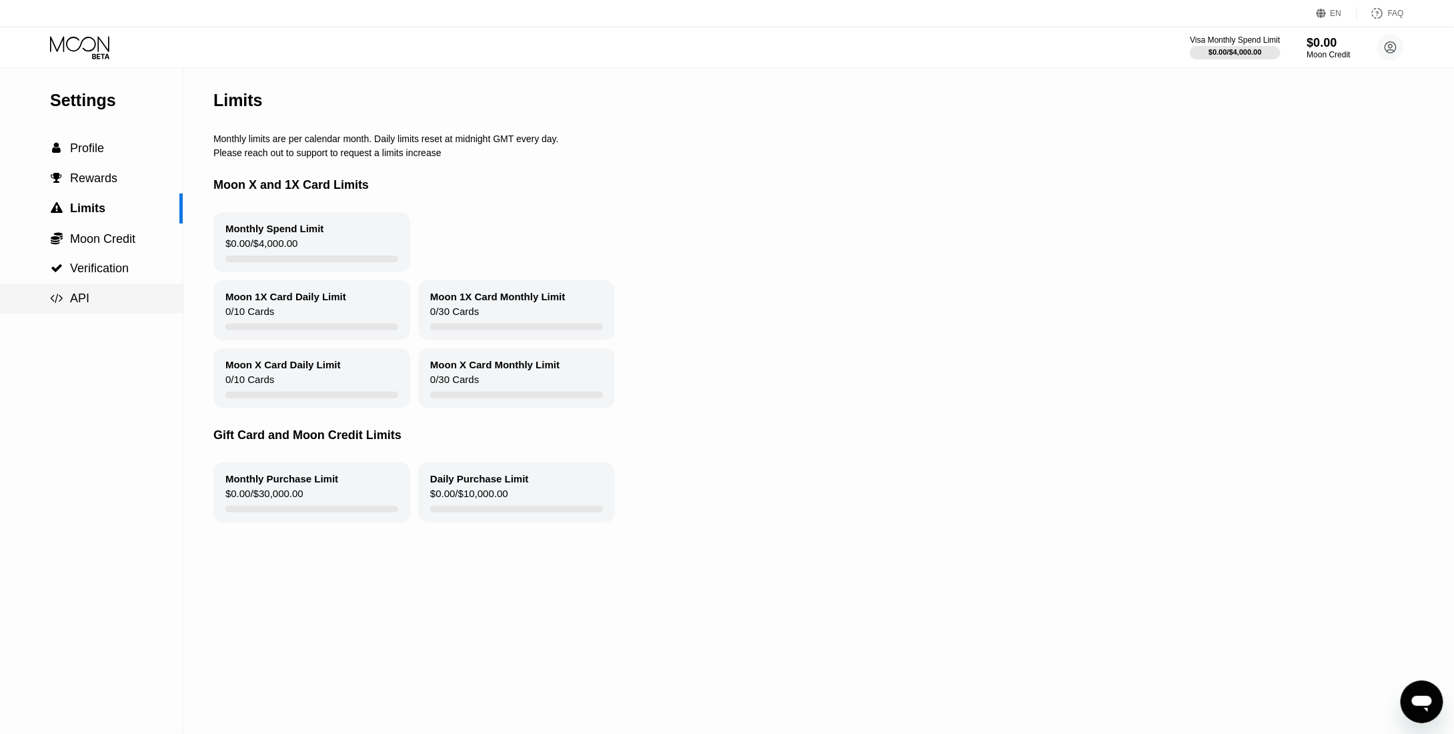
click at [115, 305] on div " API" at bounding box center [91, 298] width 183 height 14
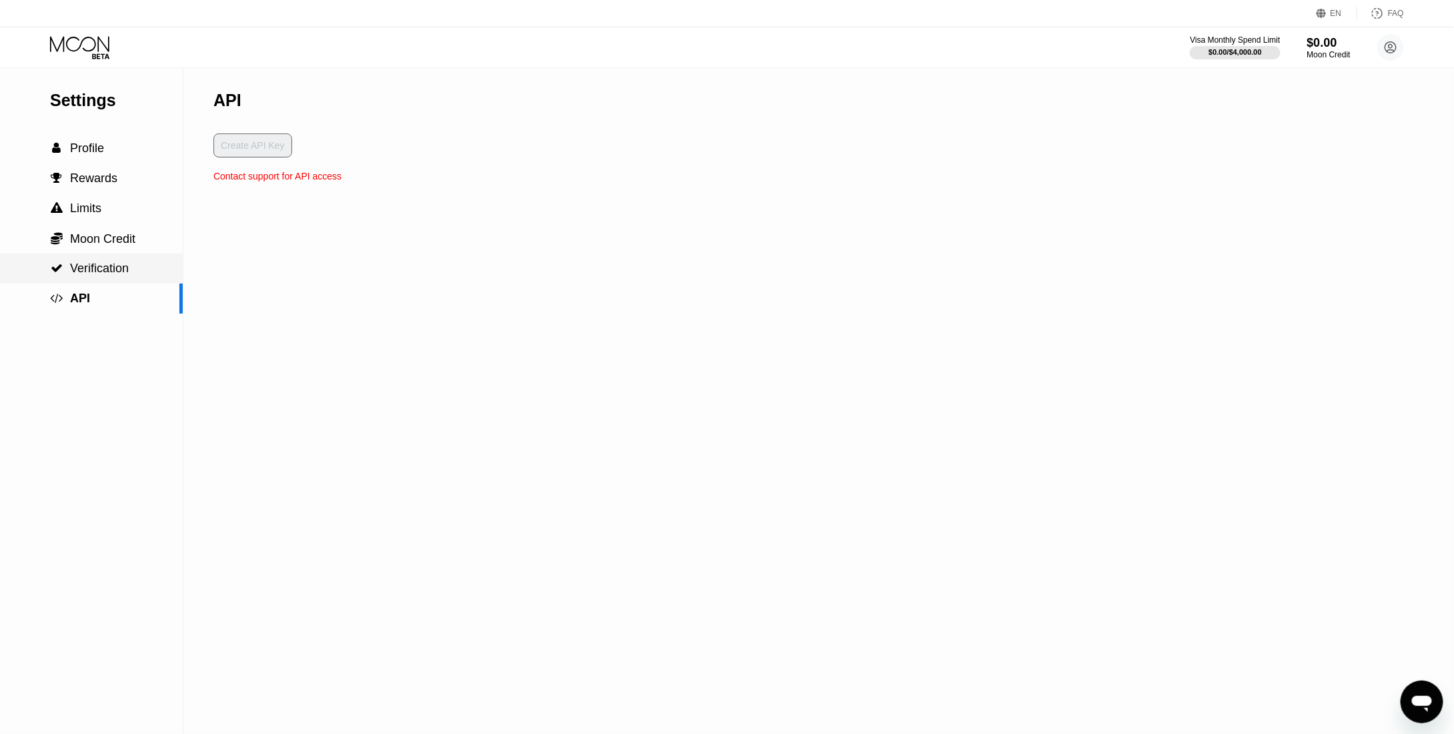
click at [84, 275] on span "Verification" at bounding box center [99, 267] width 59 height 13
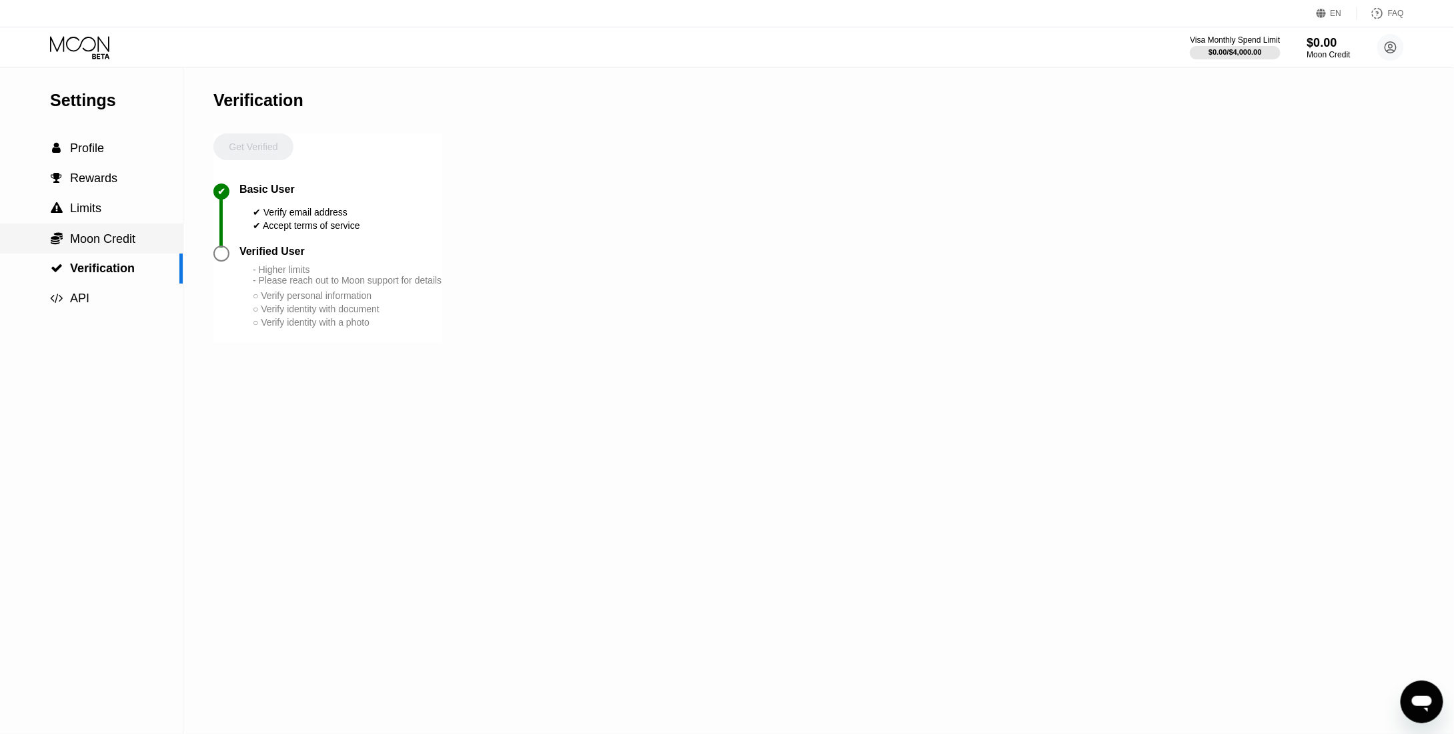
click at [91, 237] on span "Moon Credit" at bounding box center [102, 238] width 65 height 13
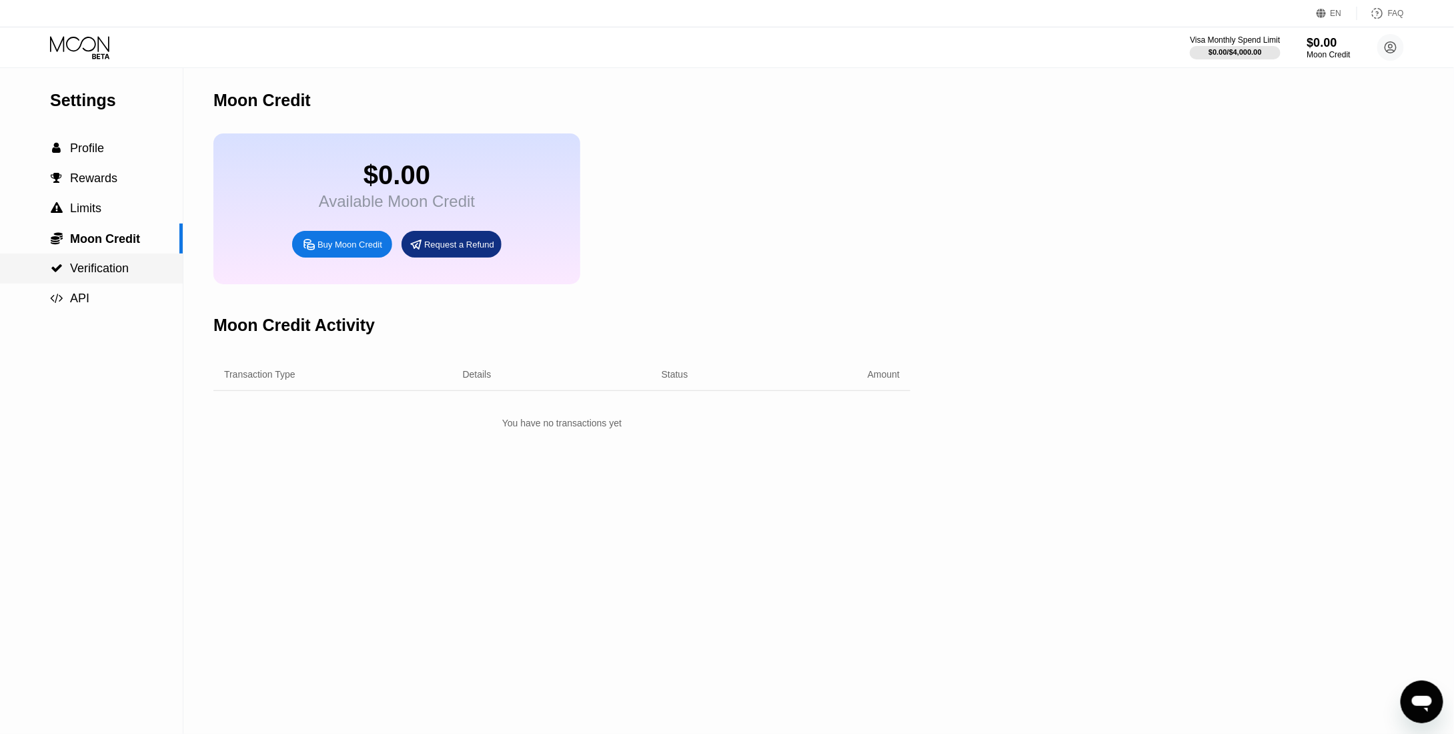
click at [91, 265] on span "Verification" at bounding box center [99, 267] width 59 height 13
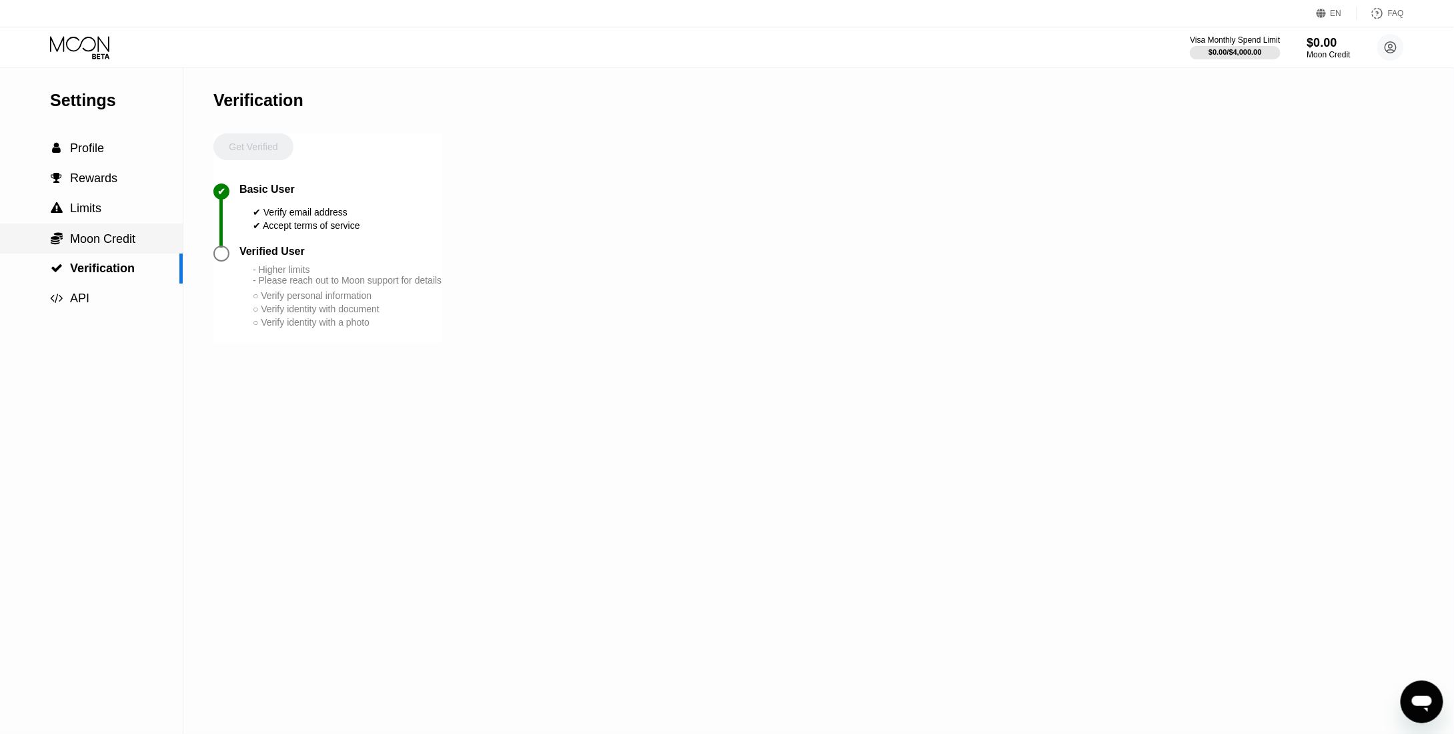
click at [102, 243] on span "Moon Credit" at bounding box center [102, 238] width 65 height 13
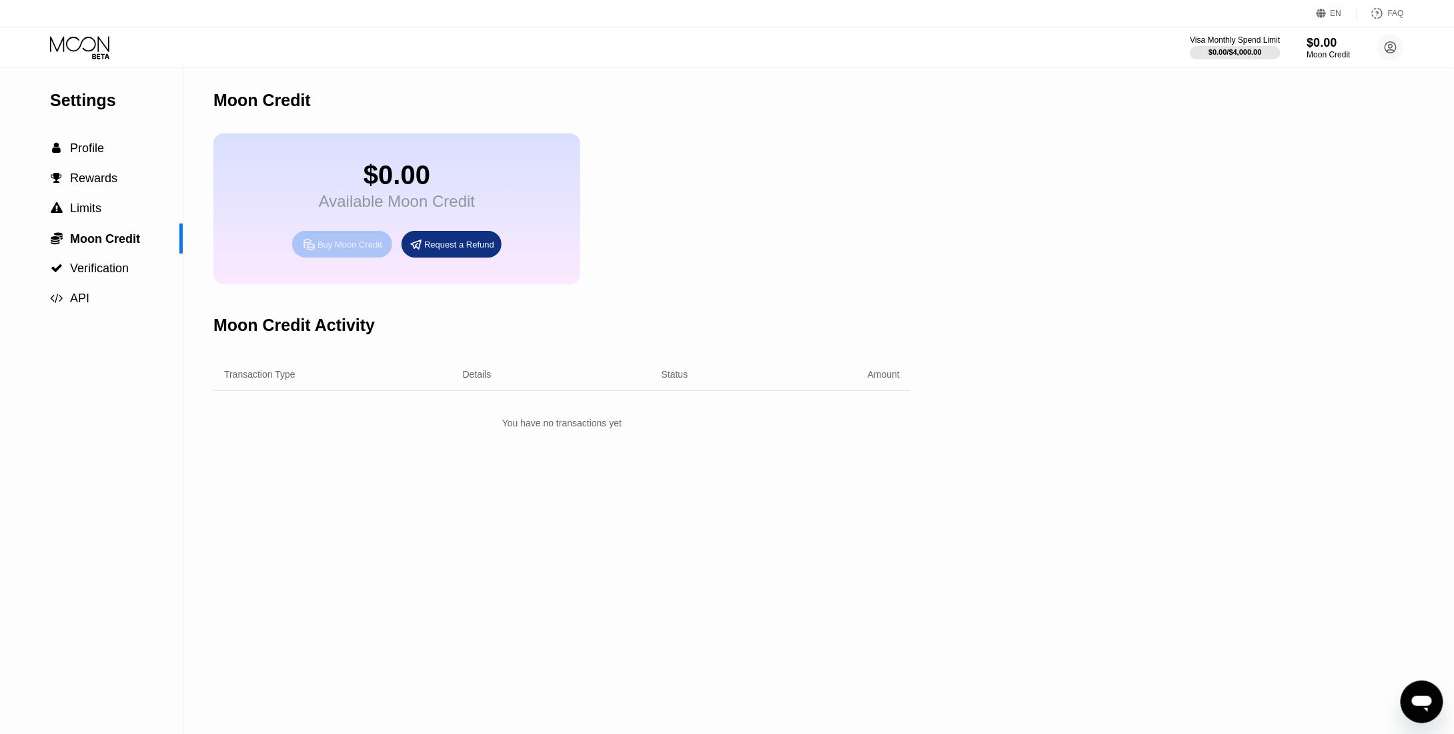
click at [344, 250] on div "Buy Moon Credit" at bounding box center [349, 244] width 65 height 11
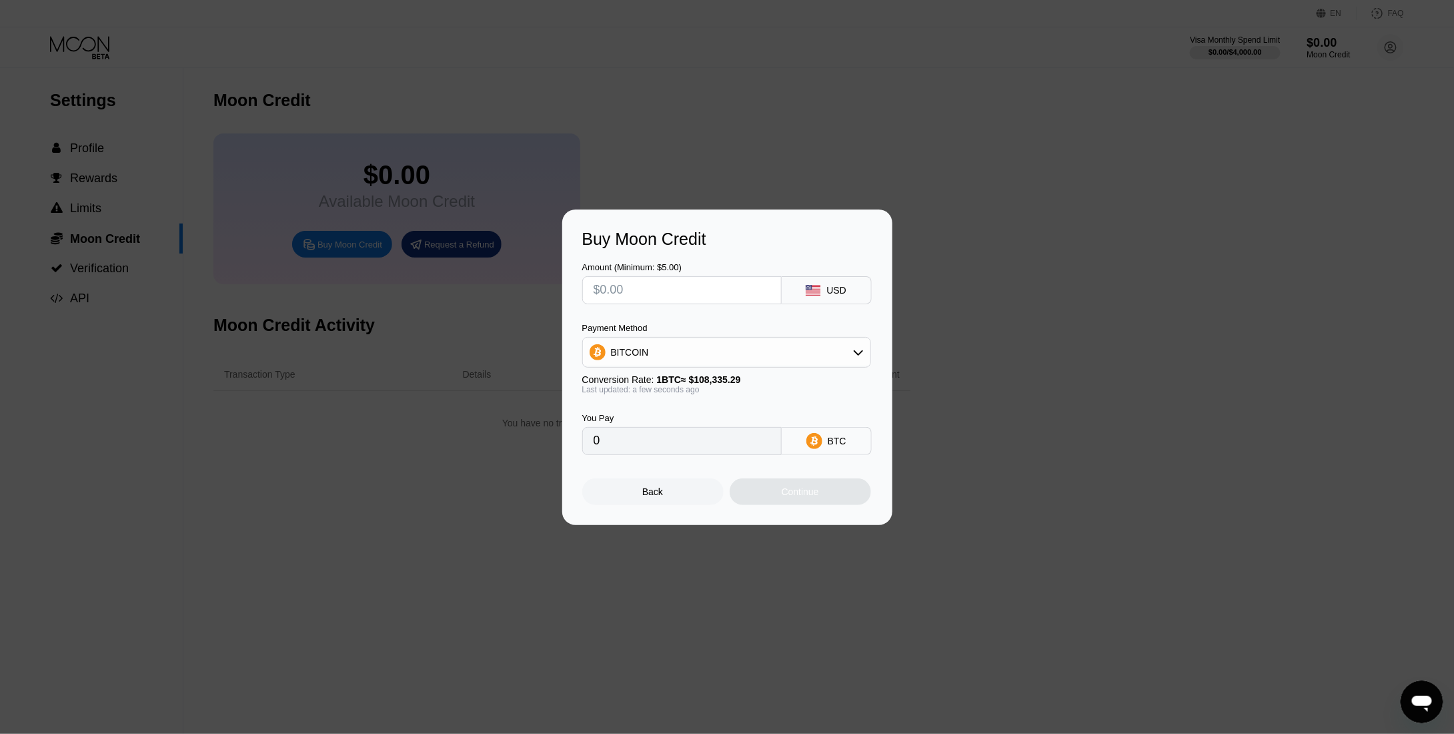
click at [710, 355] on div "BITCOIN" at bounding box center [726, 352] width 287 height 27
click at [690, 446] on div "USDC on Polygon" at bounding box center [734, 447] width 251 height 11
drag, startPoint x: 582, startPoint y: 391, endPoint x: 764, endPoint y: 391, distance: 182.1
click at [764, 391] on div "Last updated: a few seconds ago" at bounding box center [726, 389] width 289 height 9
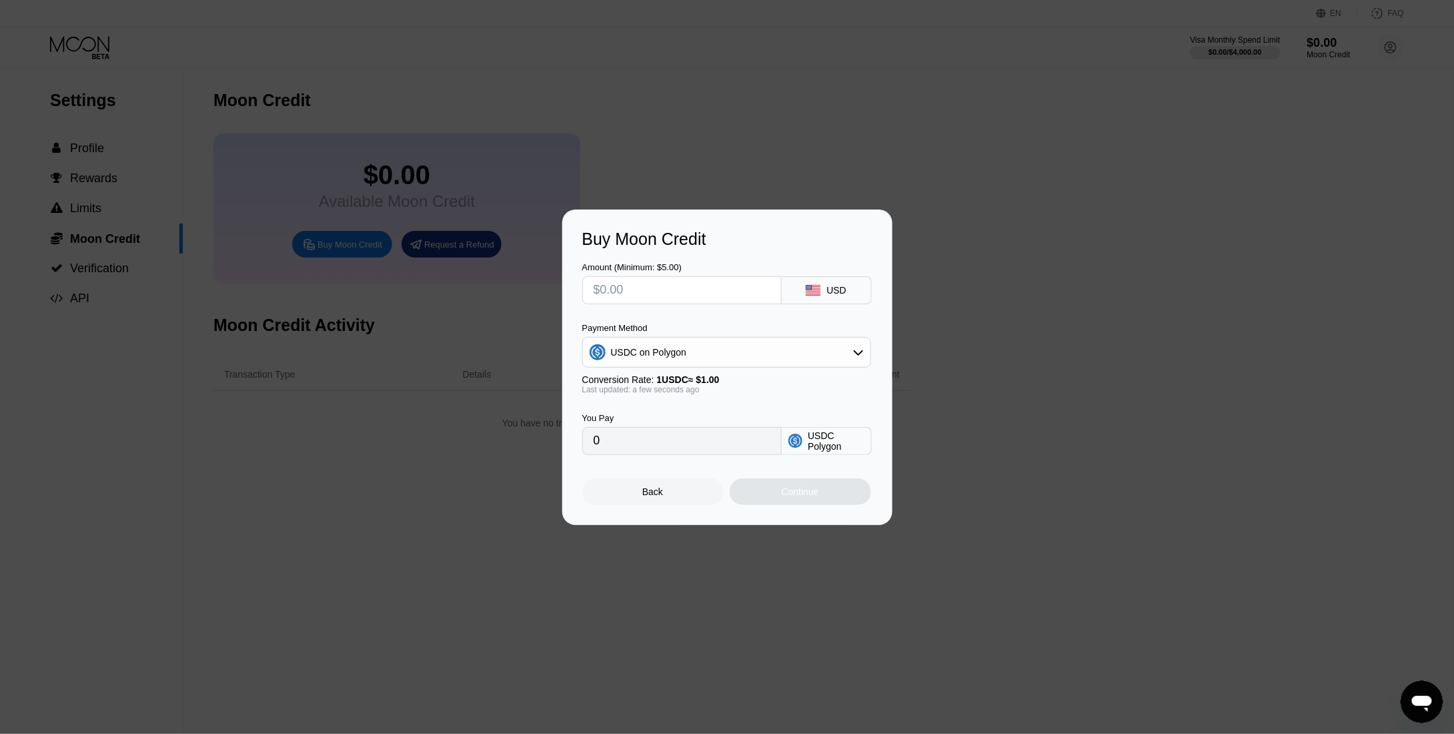
click at [680, 450] on input "0" at bounding box center [682, 440] width 177 height 27
click at [684, 445] on input "0" at bounding box center [682, 440] width 177 height 27
click at [626, 438] on input "0" at bounding box center [682, 440] width 177 height 27
click at [627, 438] on input "0" at bounding box center [682, 440] width 177 height 27
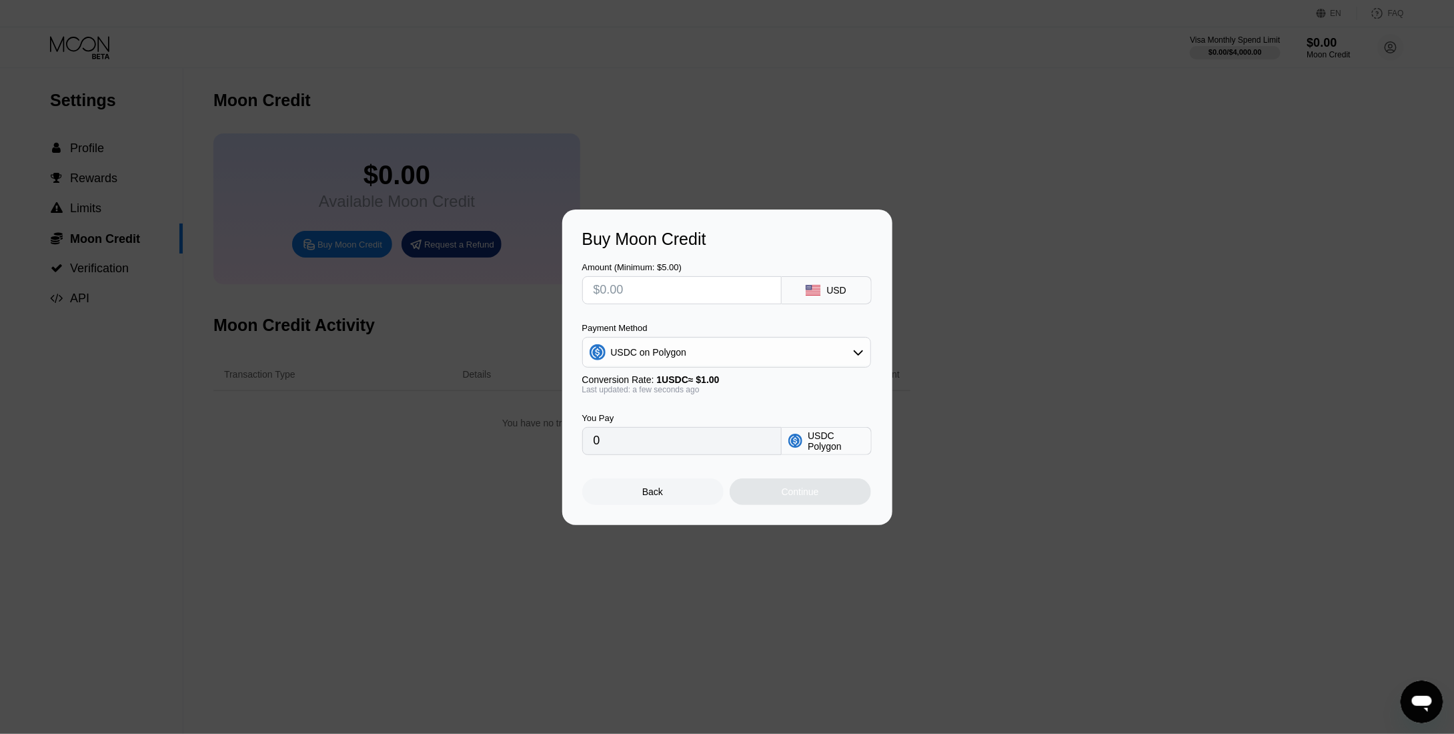
click at [626, 294] on input "text" at bounding box center [682, 290] width 177 height 27
type input "$1"
type input "1.00000000"
type input "$10"
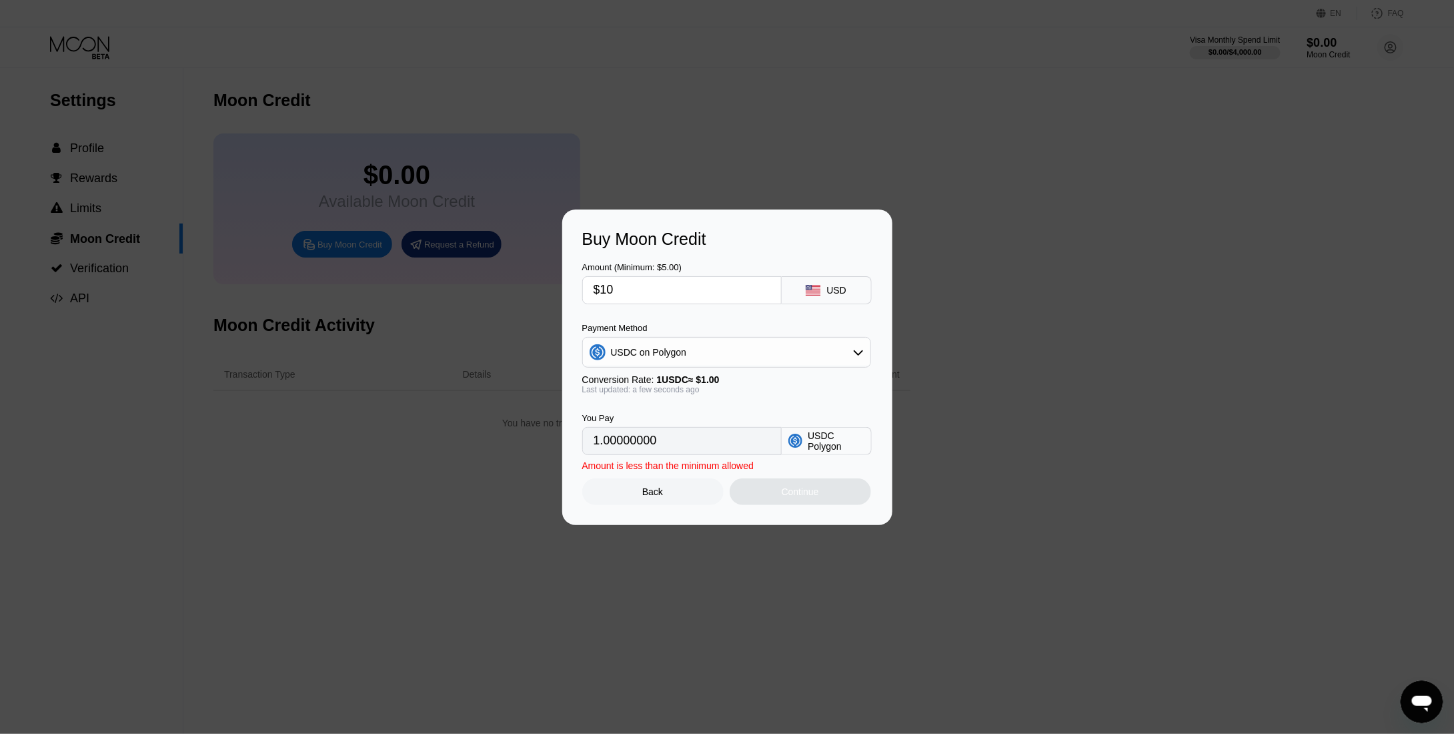
type input "10.00000000"
type input "$10"
click at [798, 497] on div "Continue" at bounding box center [800, 491] width 37 height 11
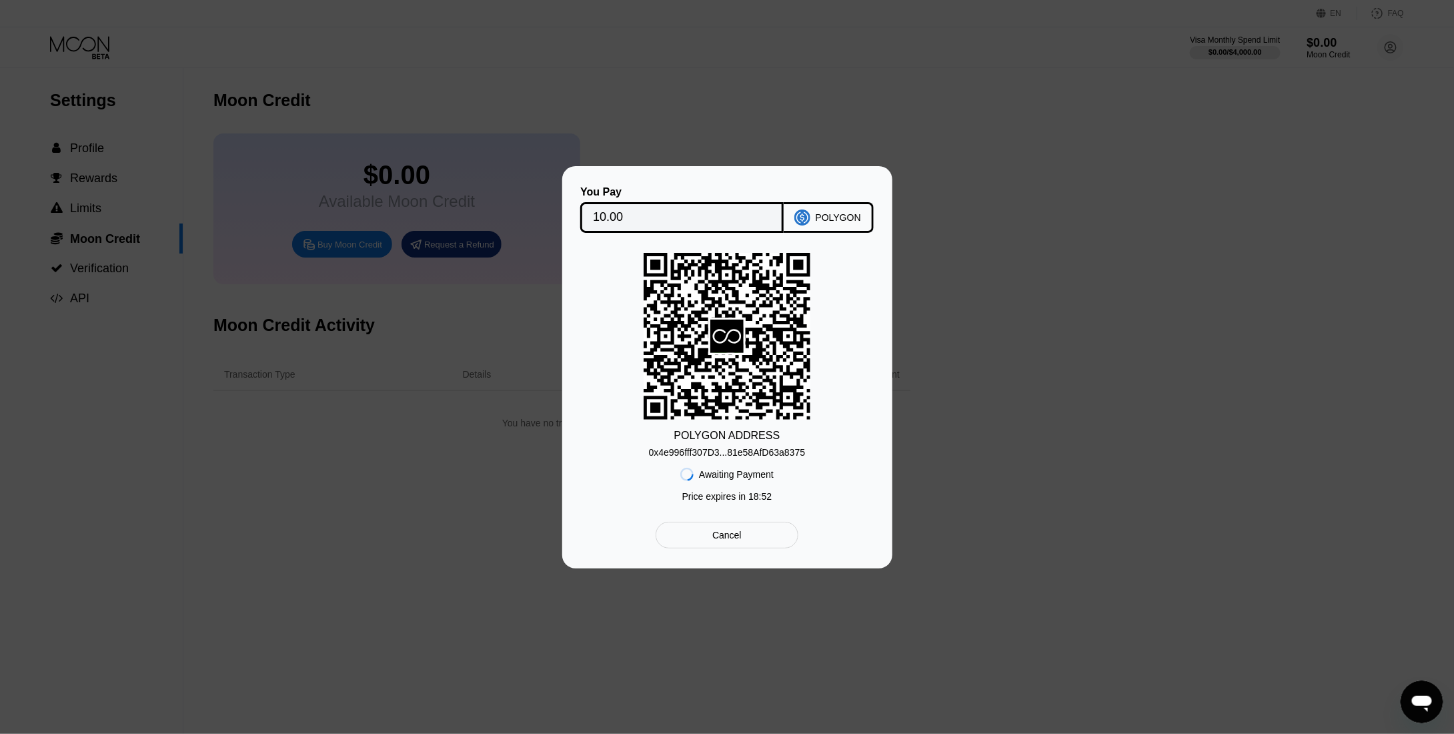
click at [830, 230] on div "POLYGON" at bounding box center [829, 217] width 90 height 31
click at [722, 538] on div "Cancel" at bounding box center [726, 535] width 29 height 12
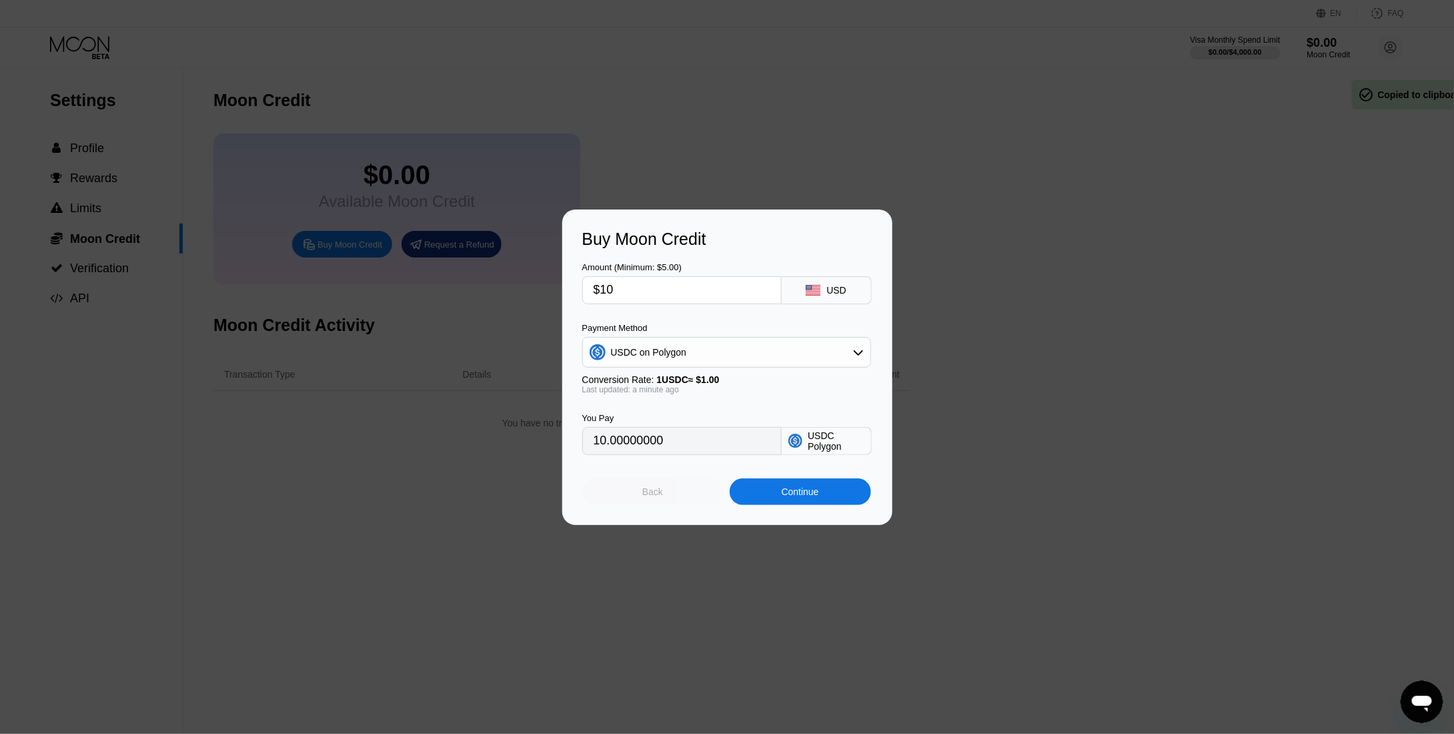
click at [668, 499] on div "Back" at bounding box center [652, 491] width 141 height 27
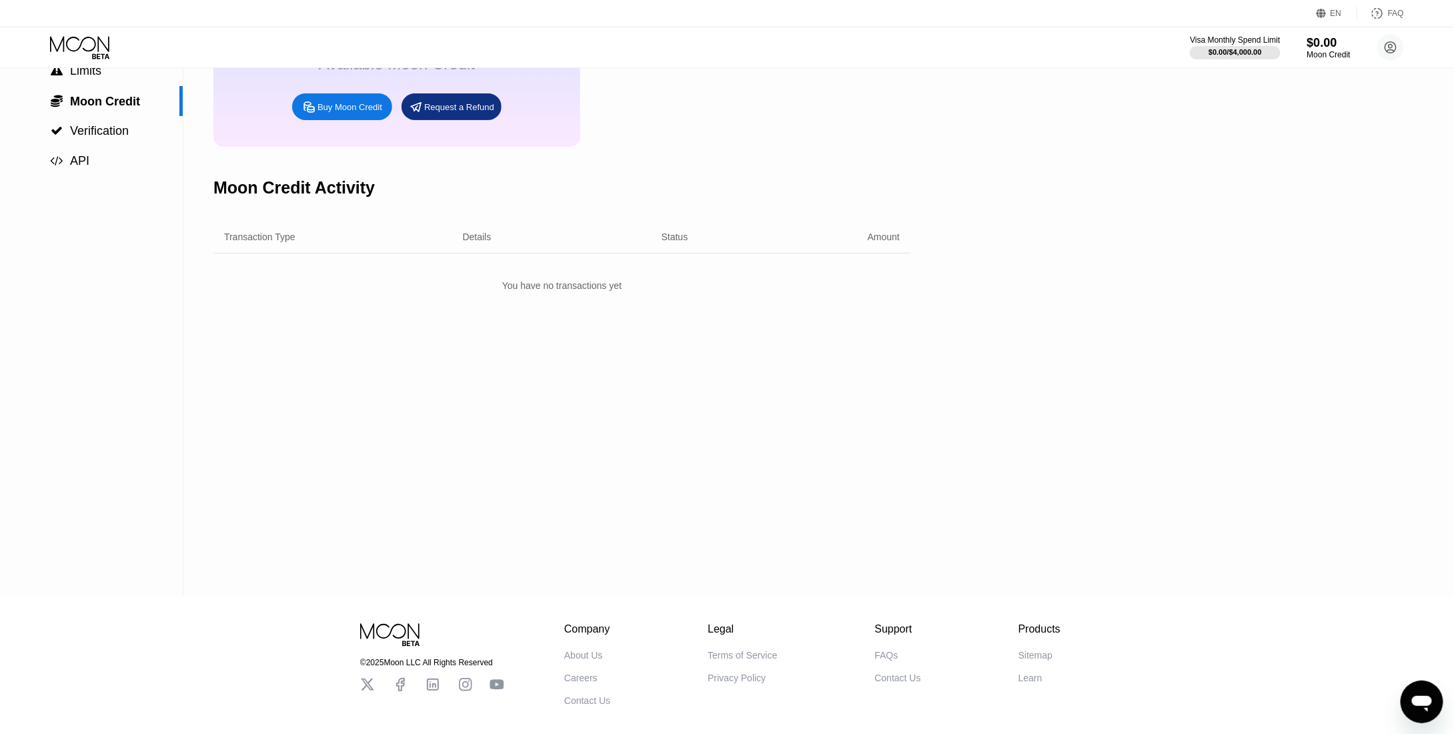
scroll to position [203, 0]
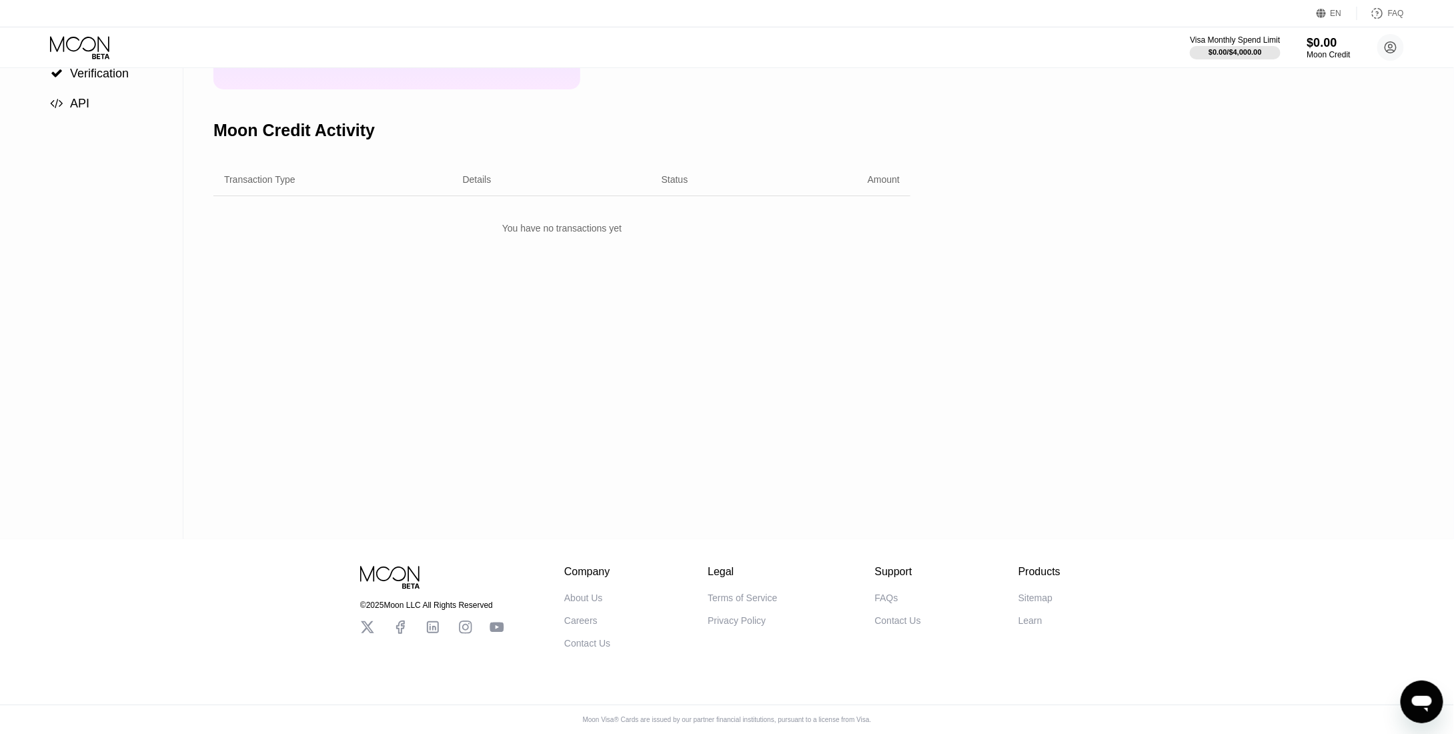
click at [878, 592] on div "FAQs" at bounding box center [886, 597] width 23 height 11
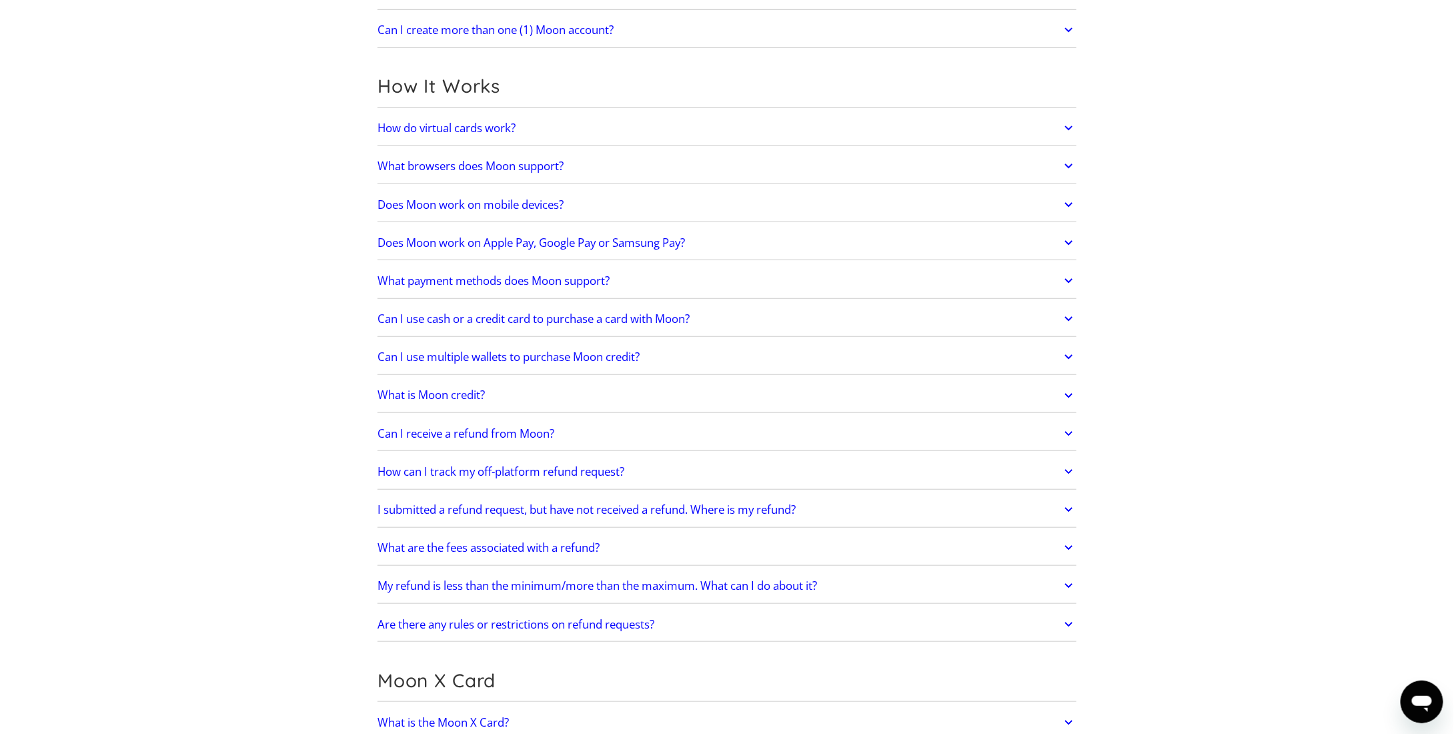
scroll to position [333, 0]
click at [449, 315] on h2 "Can I use cash or a credit card to purchase a card with Moon?" at bounding box center [533, 315] width 312 height 13
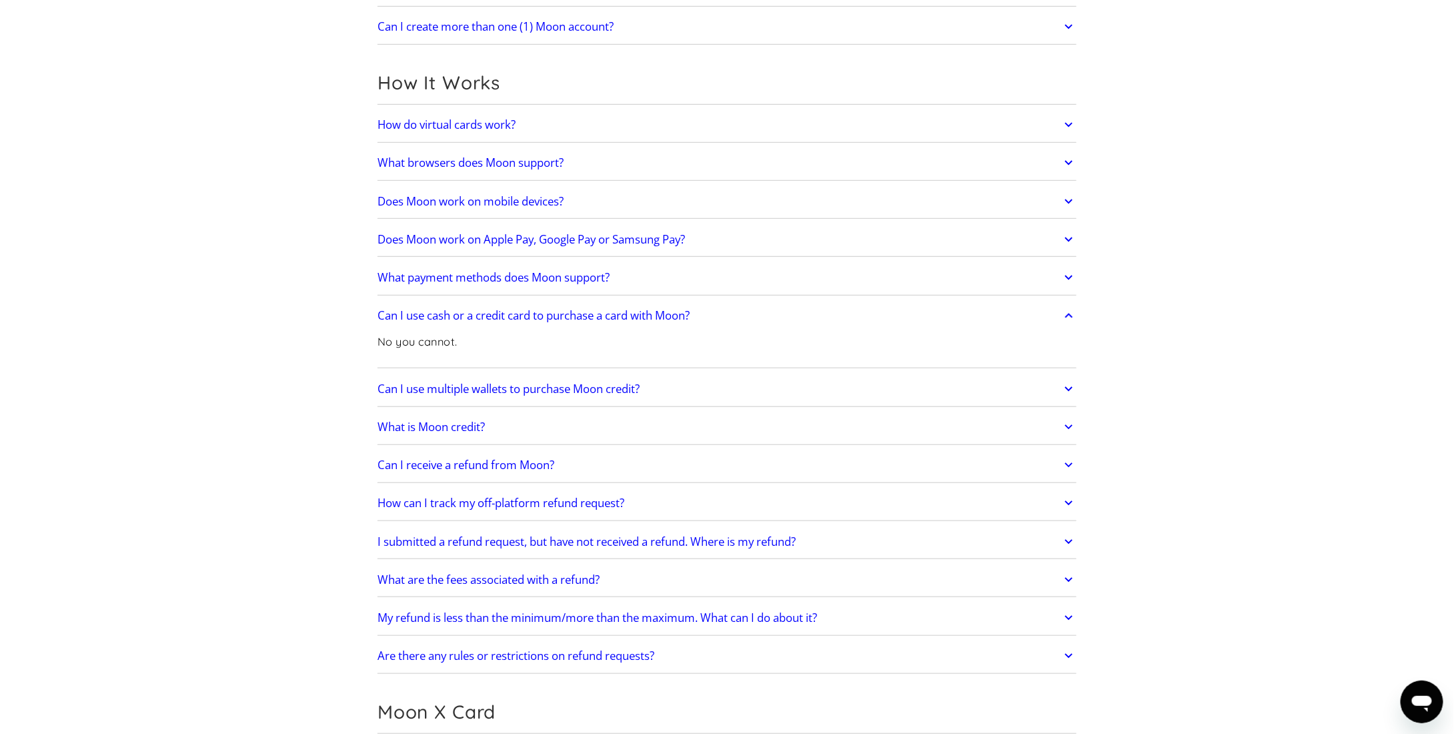
click at [449, 315] on h2 "Can I use cash or a credit card to purchase a card with Moon?" at bounding box center [533, 315] width 312 height 13
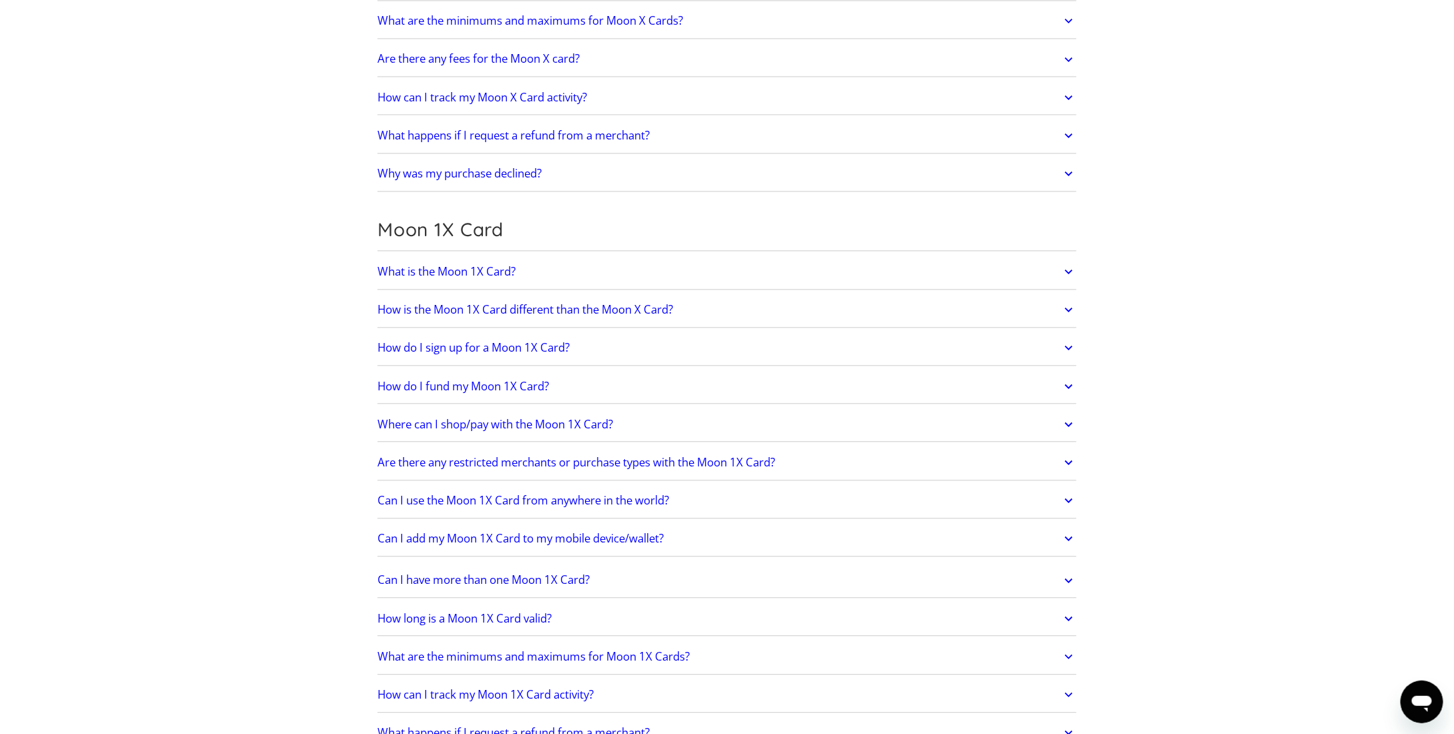
scroll to position [1601, 0]
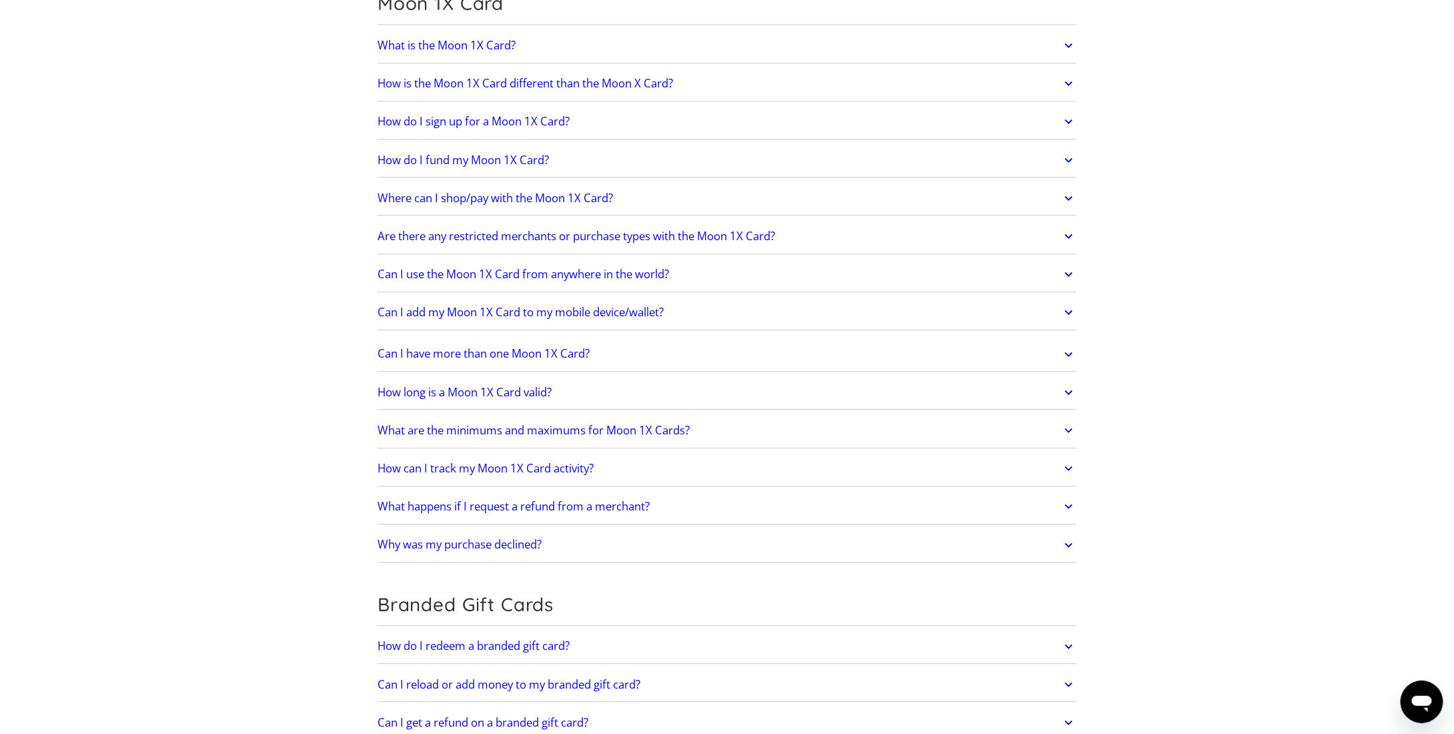
click at [416, 39] on h2 "What is the Moon 1X Card?" at bounding box center [446, 45] width 138 height 13
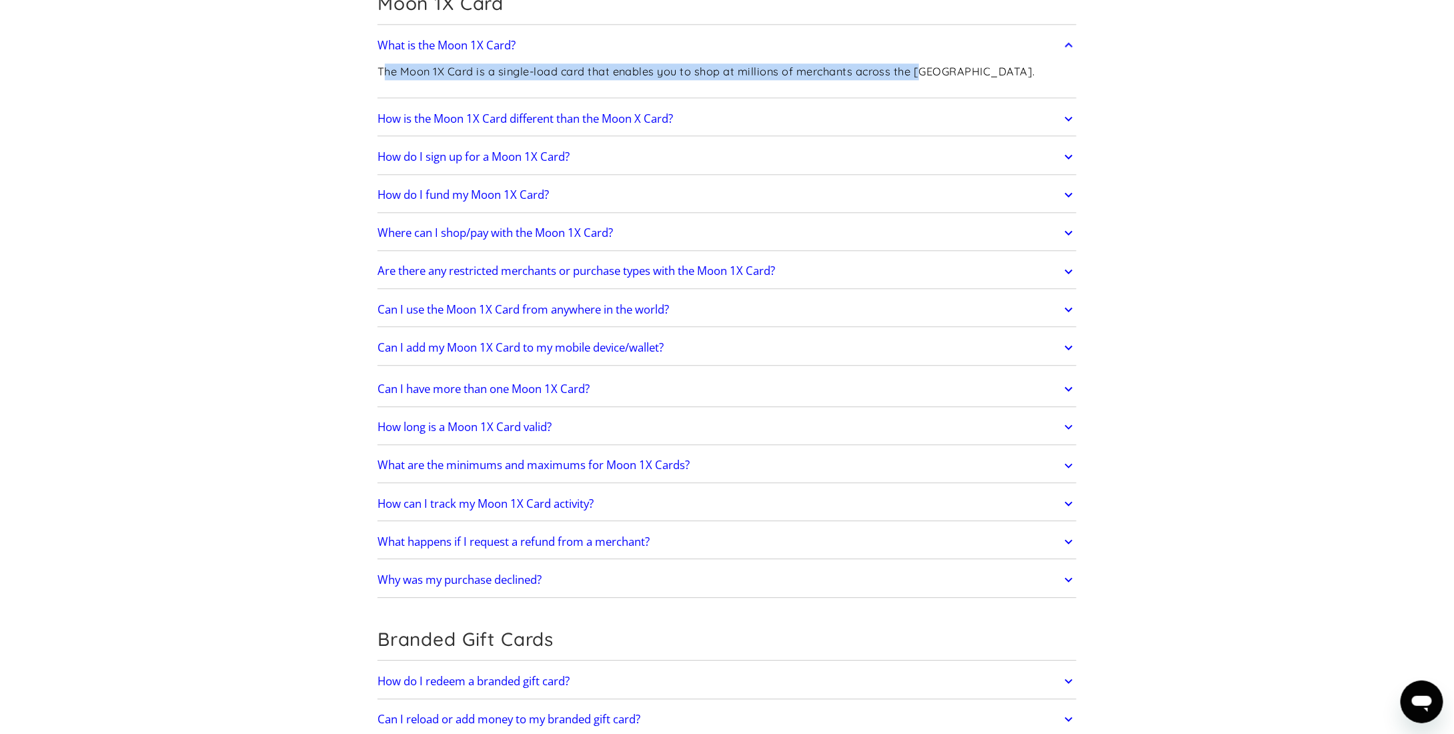
drag, startPoint x: 381, startPoint y: 62, endPoint x: 922, endPoint y: 57, distance: 540.2
click at [922, 63] on p "The Moon 1X Card is a single-load card that enables you to shop at millions of …" at bounding box center [706, 71] width 658 height 17
drag, startPoint x: 390, startPoint y: 63, endPoint x: 966, endPoint y: 55, distance: 575.6
click at [966, 59] on div "The Moon 1X Card is a single-load card that enables you to shop at millions of …" at bounding box center [726, 76] width 699 height 35
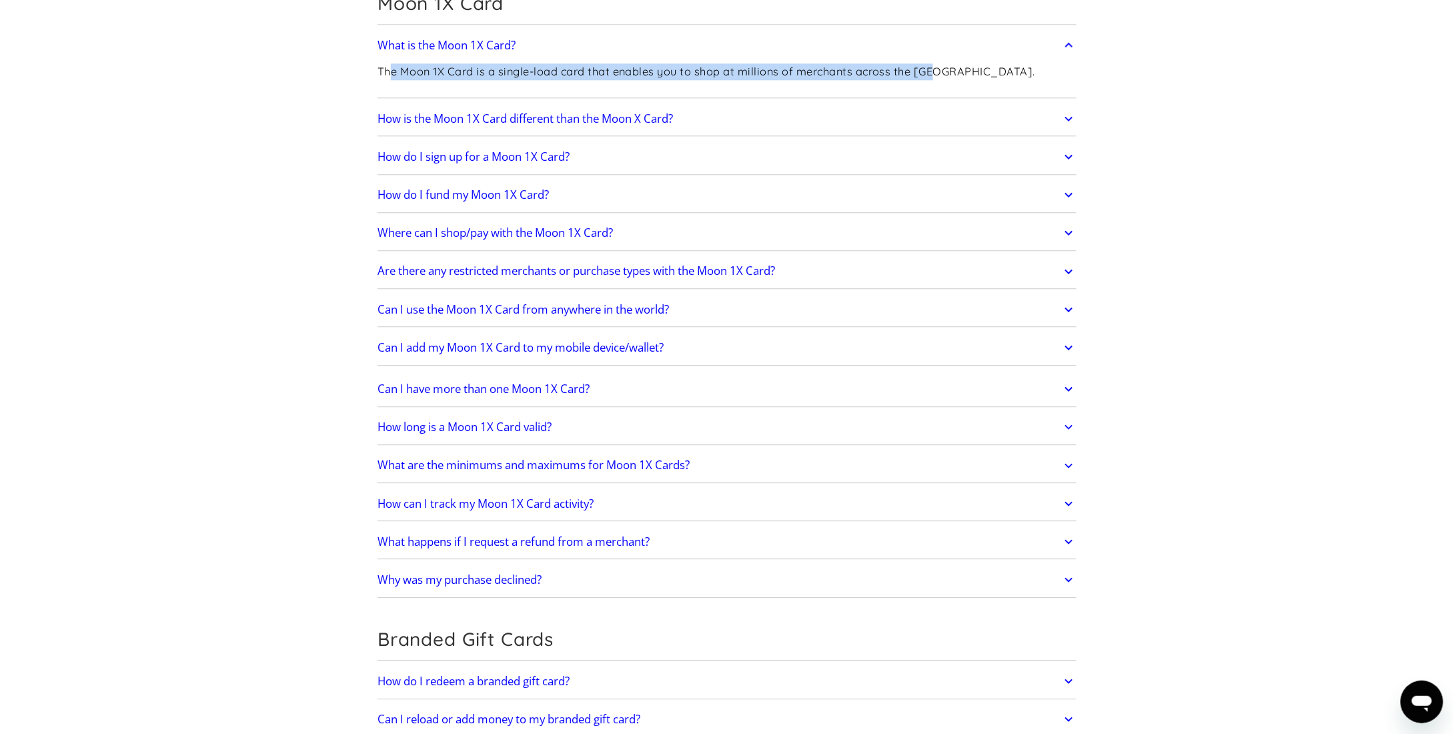
click at [448, 112] on h2 "How is the Moon 1X Card different than the Moon X Card?" at bounding box center [524, 118] width 295 height 13
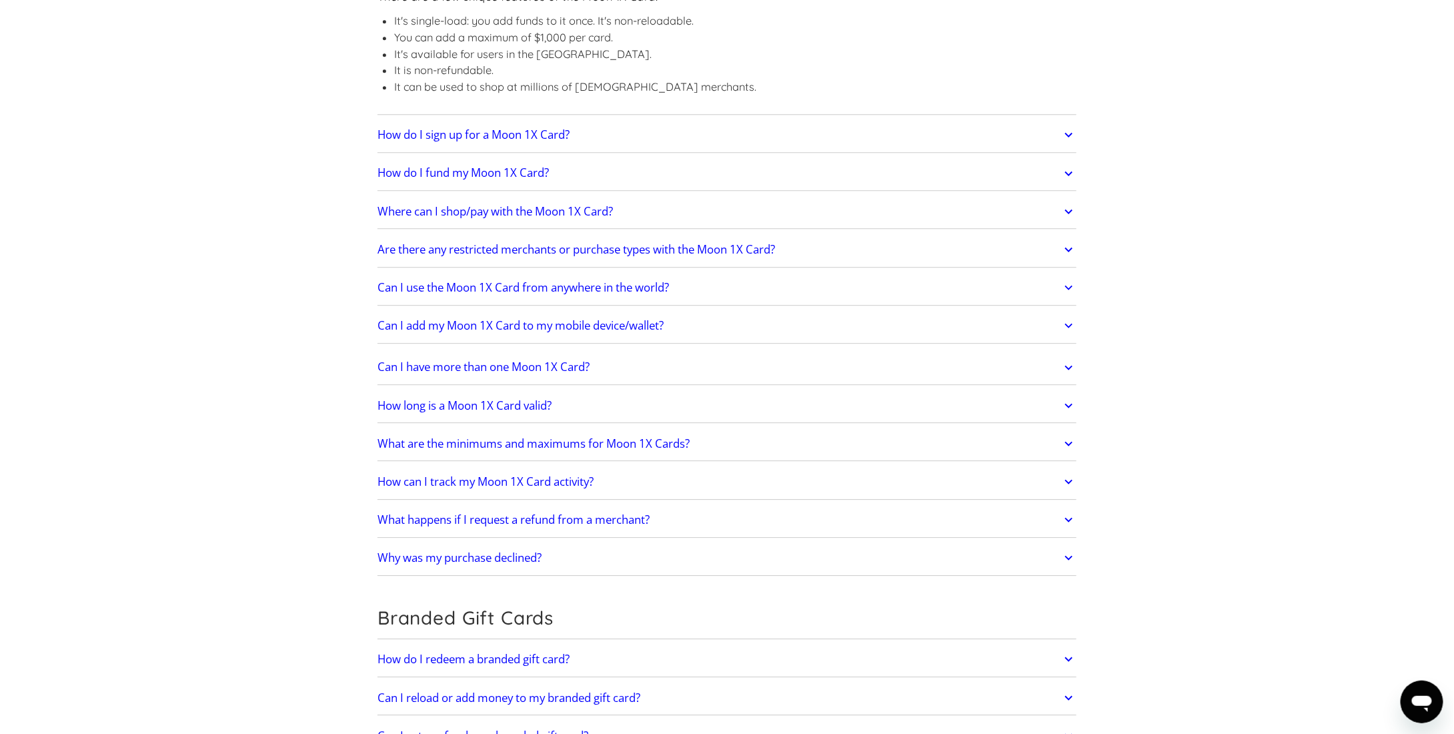
scroll to position [2001, 0]
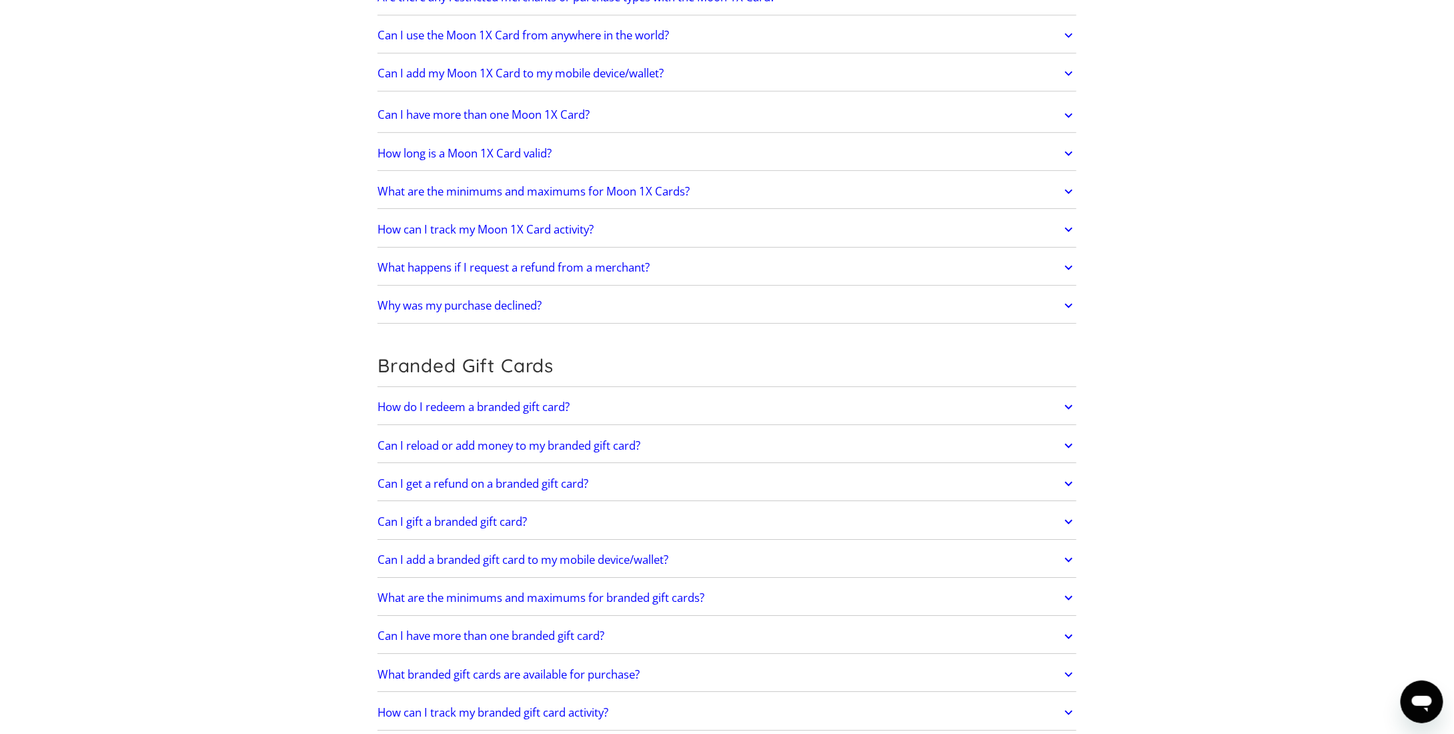
click at [408, 400] on h2 "How do I redeem a branded gift card?" at bounding box center [473, 406] width 192 height 13
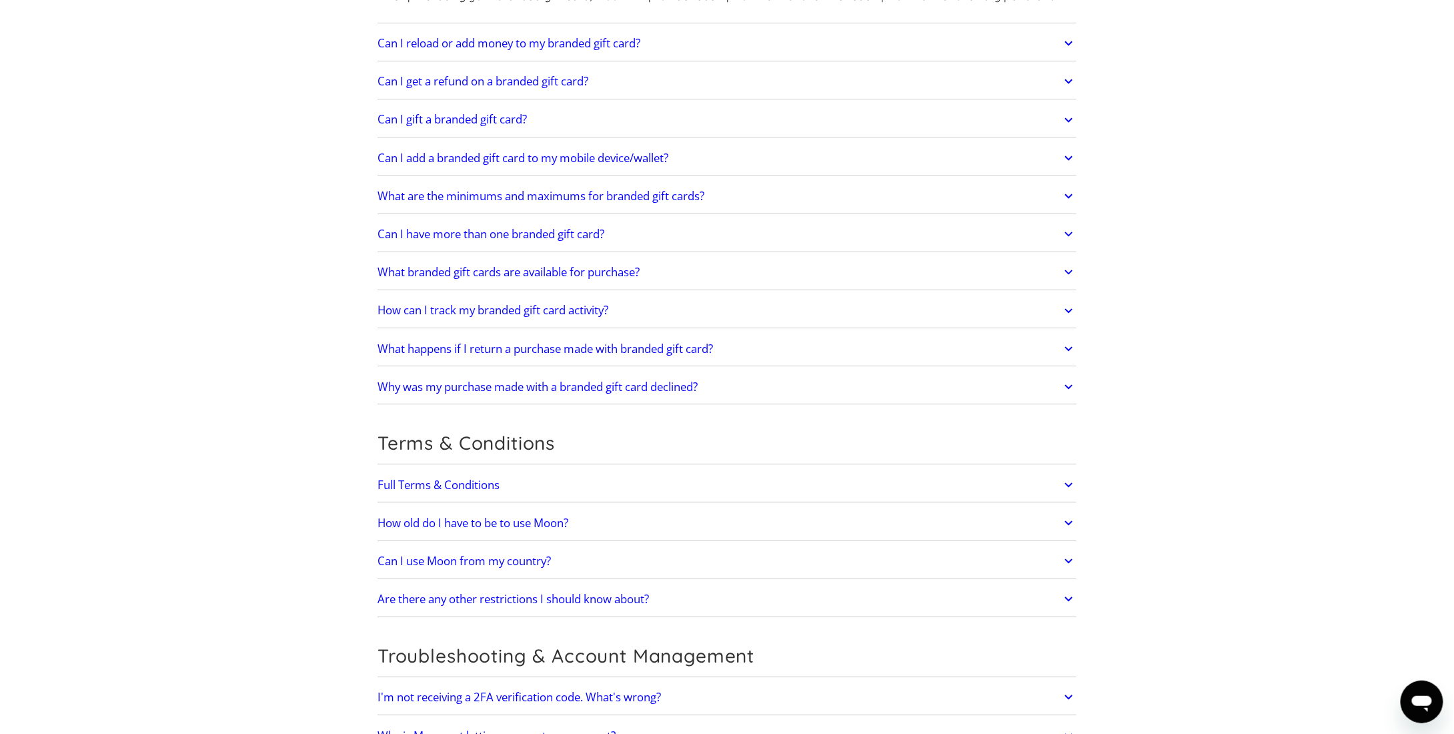
scroll to position [2821, 0]
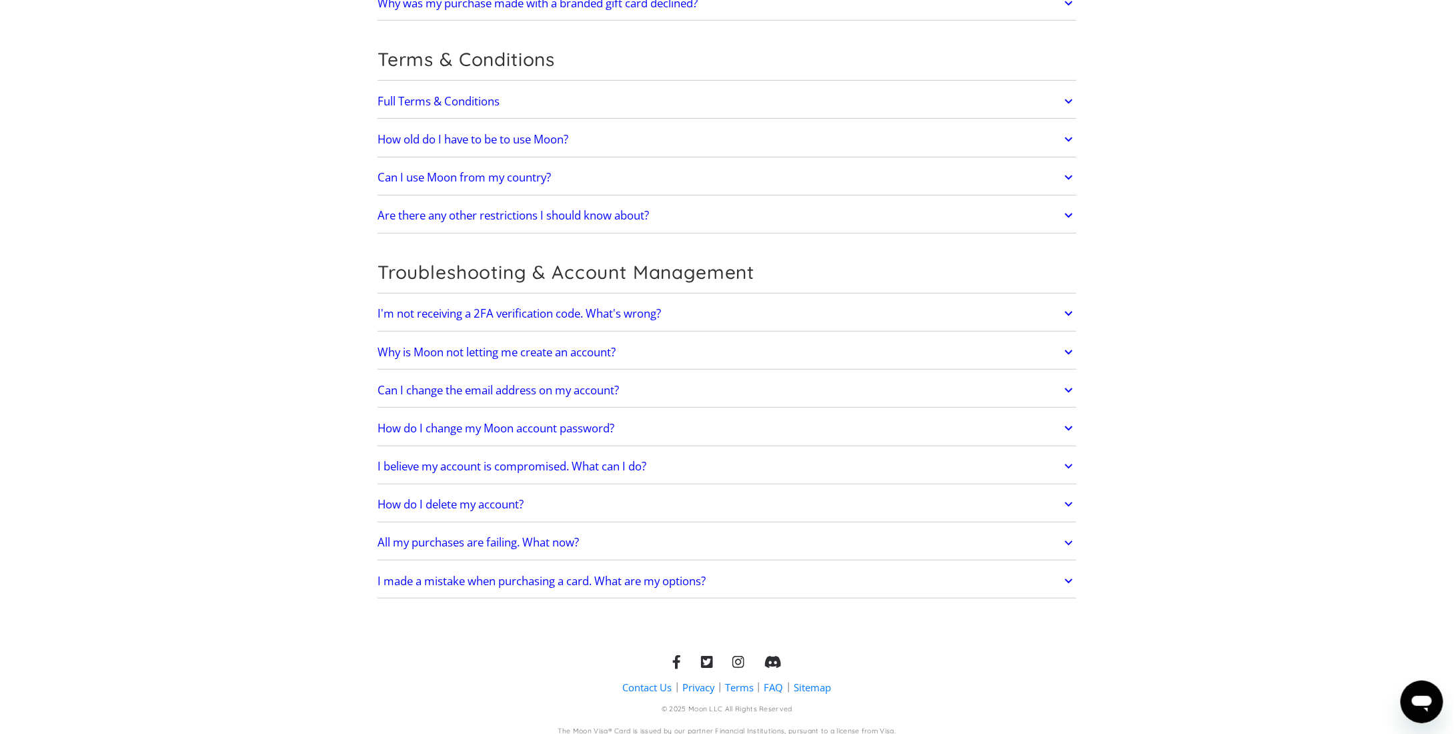
click at [823, 680] on link "Sitemap" at bounding box center [812, 687] width 37 height 14
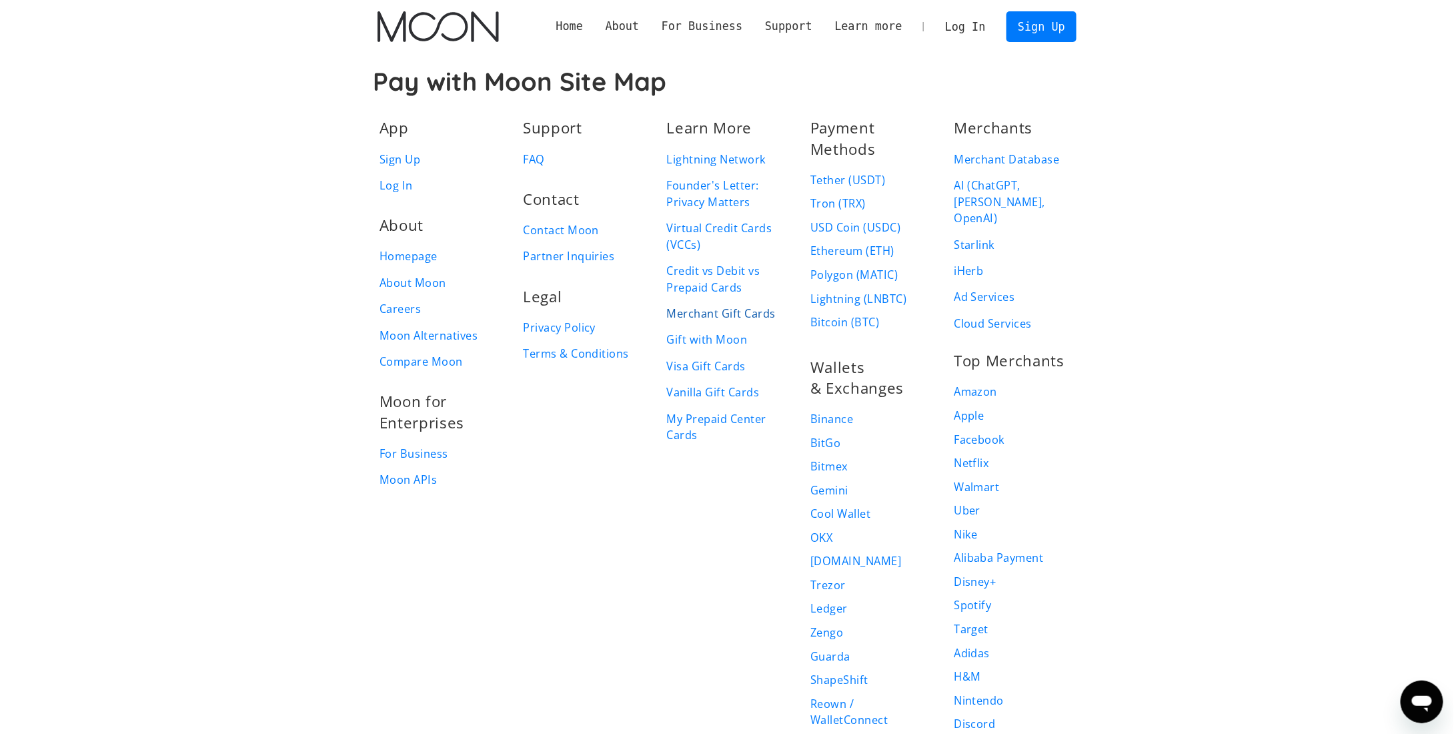
click at [694, 314] on link "Merchant Gift Cards" at bounding box center [721, 313] width 109 height 17
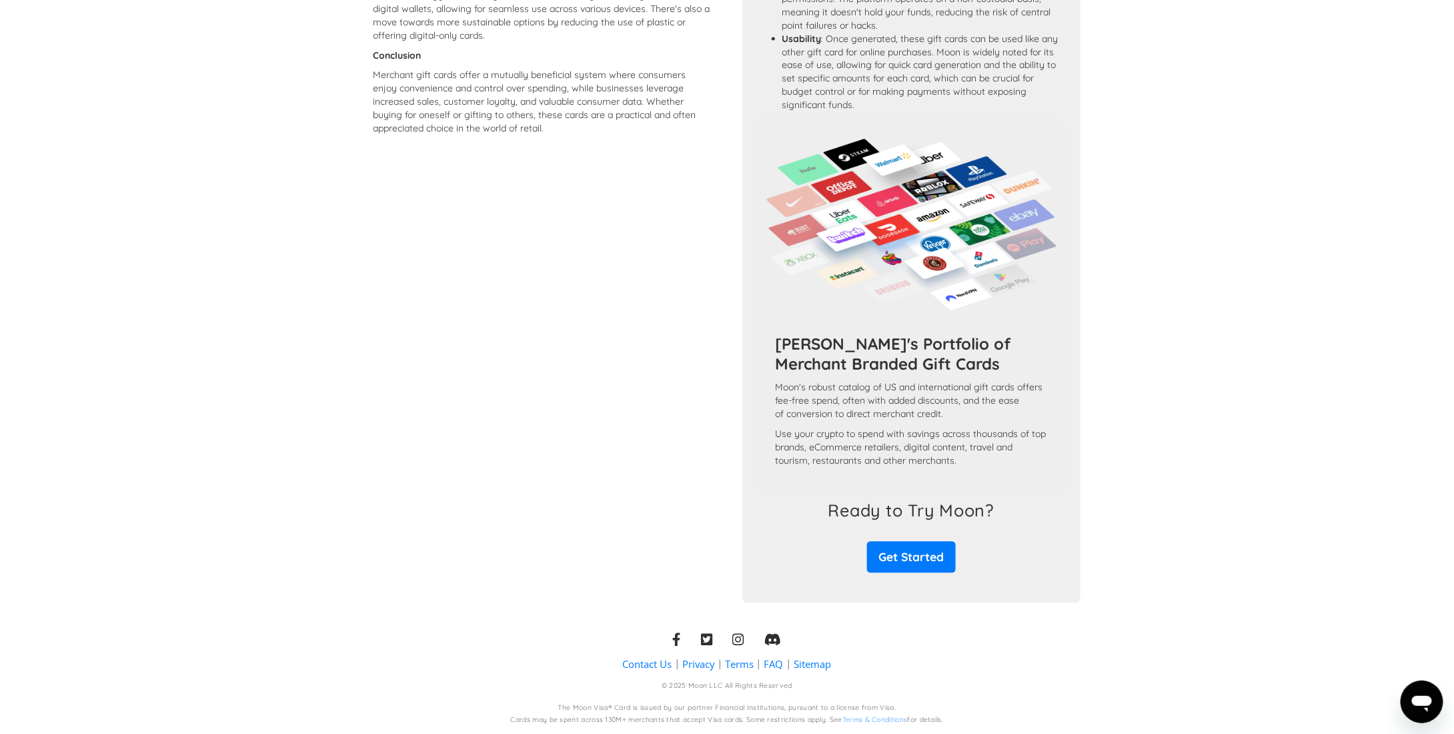
scroll to position [944, 0]
